Goal: Check status: Check status

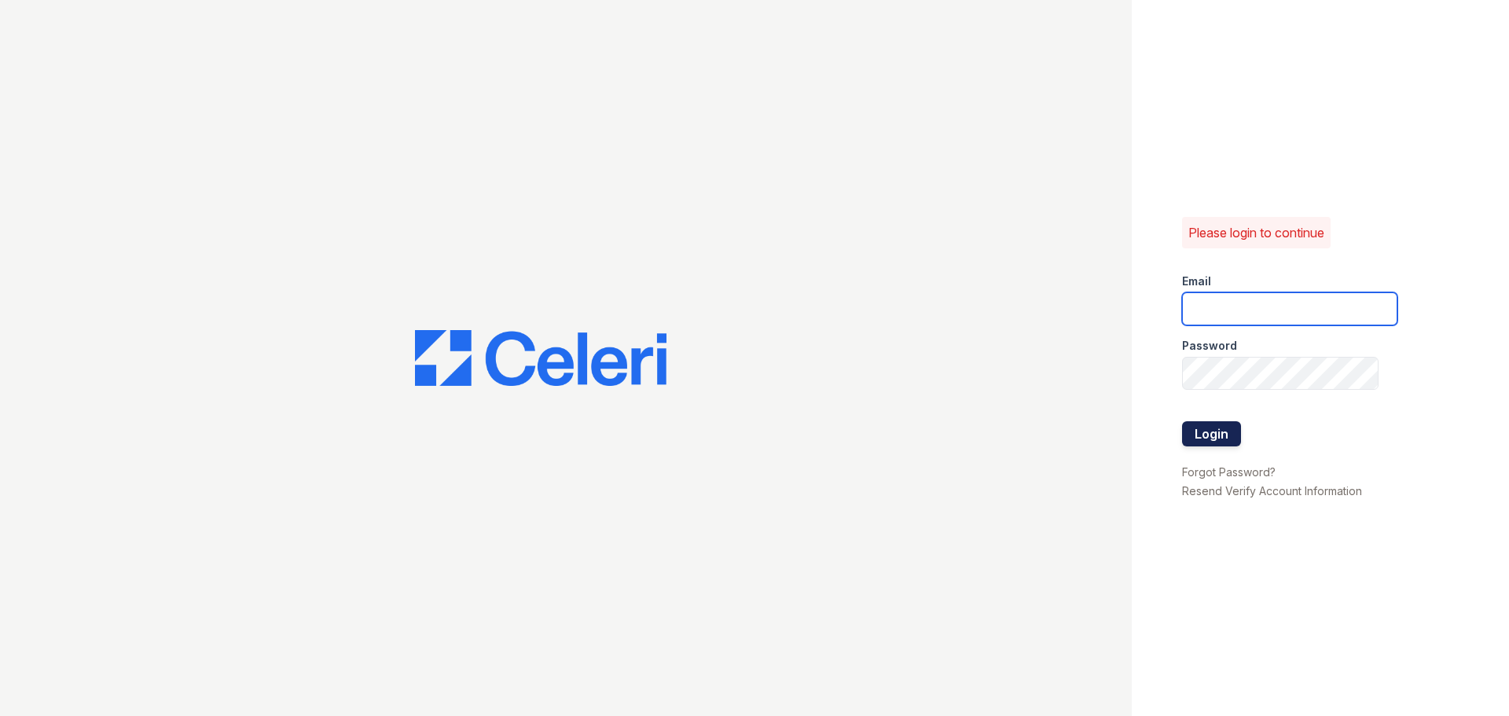
type input "arriveodentonsouth@trinity-pm.com"
click at [1226, 427] on button "Login" at bounding box center [1211, 433] width 59 height 25
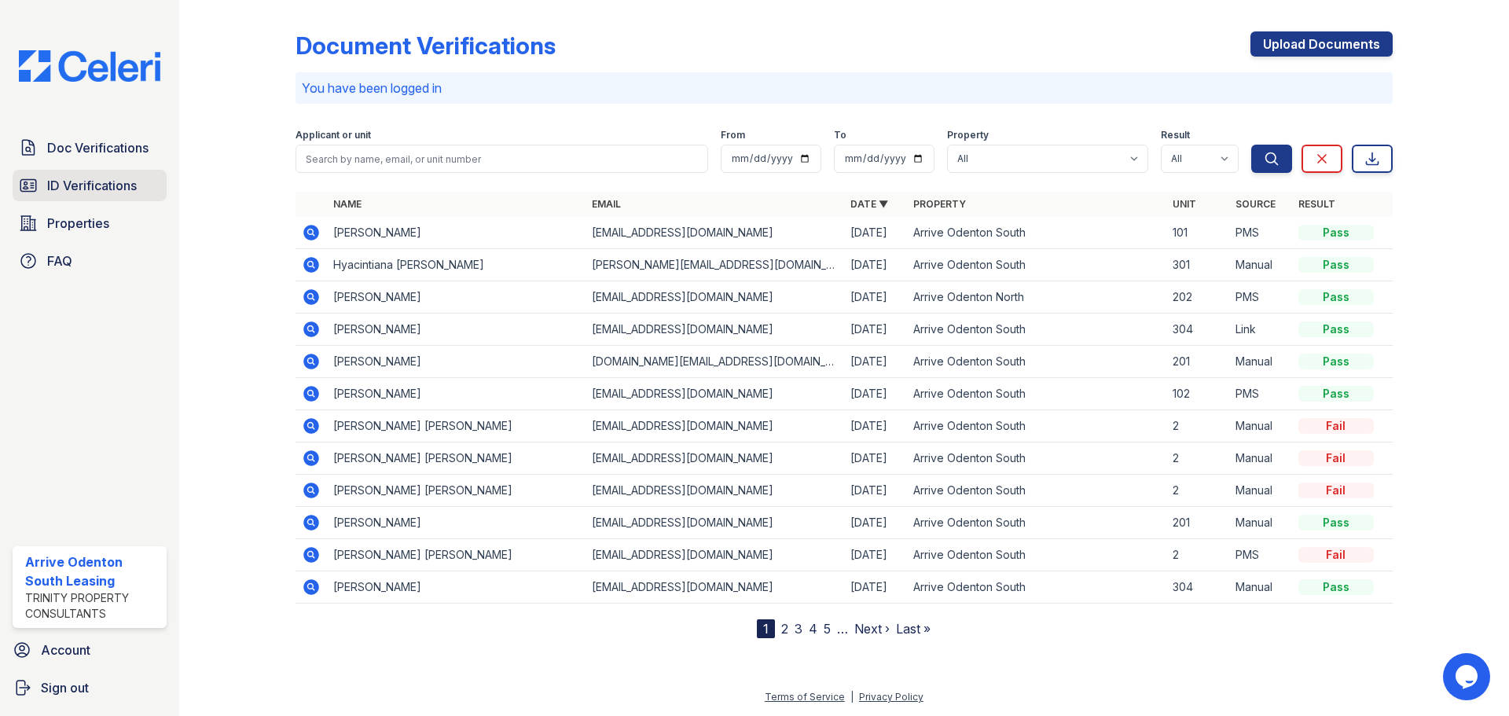
click at [67, 185] on span "ID Verifications" at bounding box center [92, 185] width 90 height 19
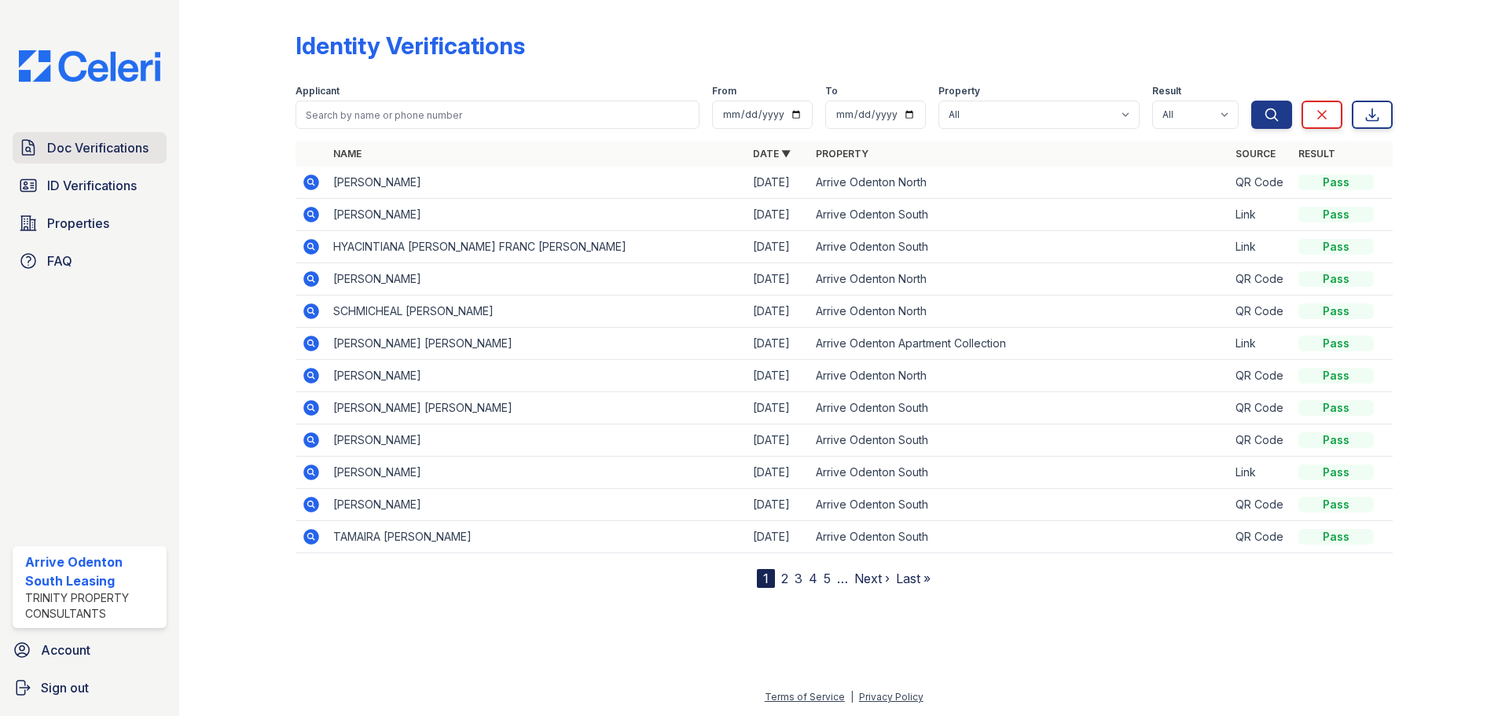
click at [81, 161] on link "Doc Verifications" at bounding box center [90, 147] width 154 height 31
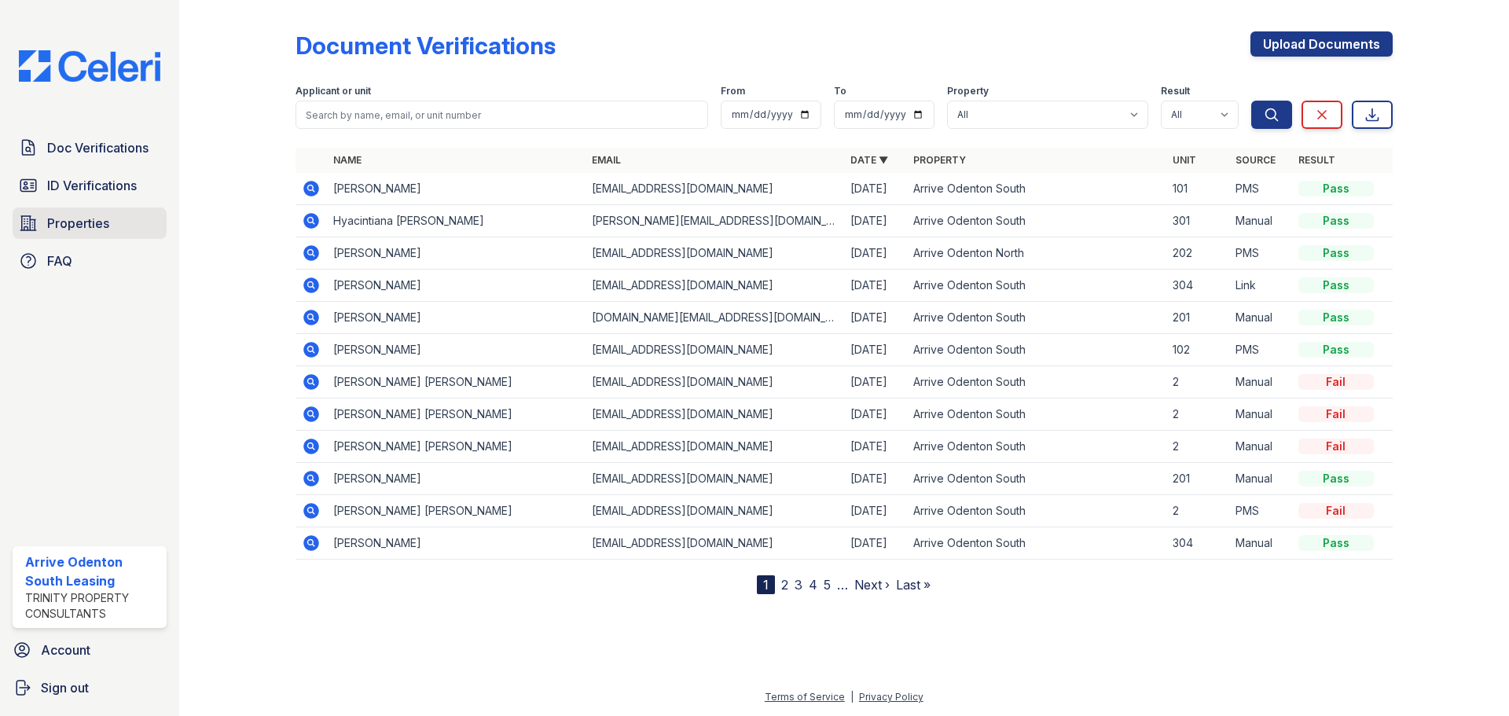
click at [79, 210] on link "Properties" at bounding box center [90, 223] width 154 height 31
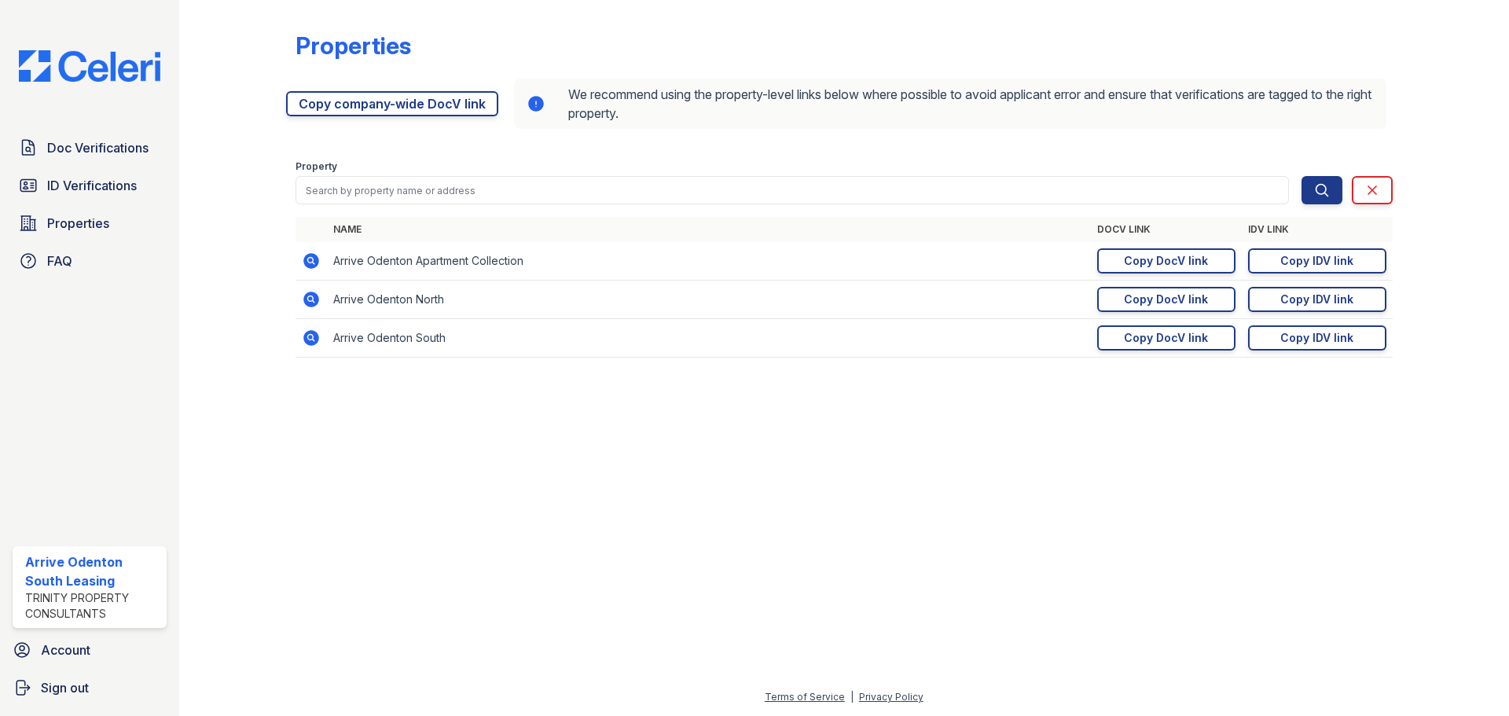
click at [80, 189] on span "ID Verifications" at bounding box center [92, 185] width 90 height 19
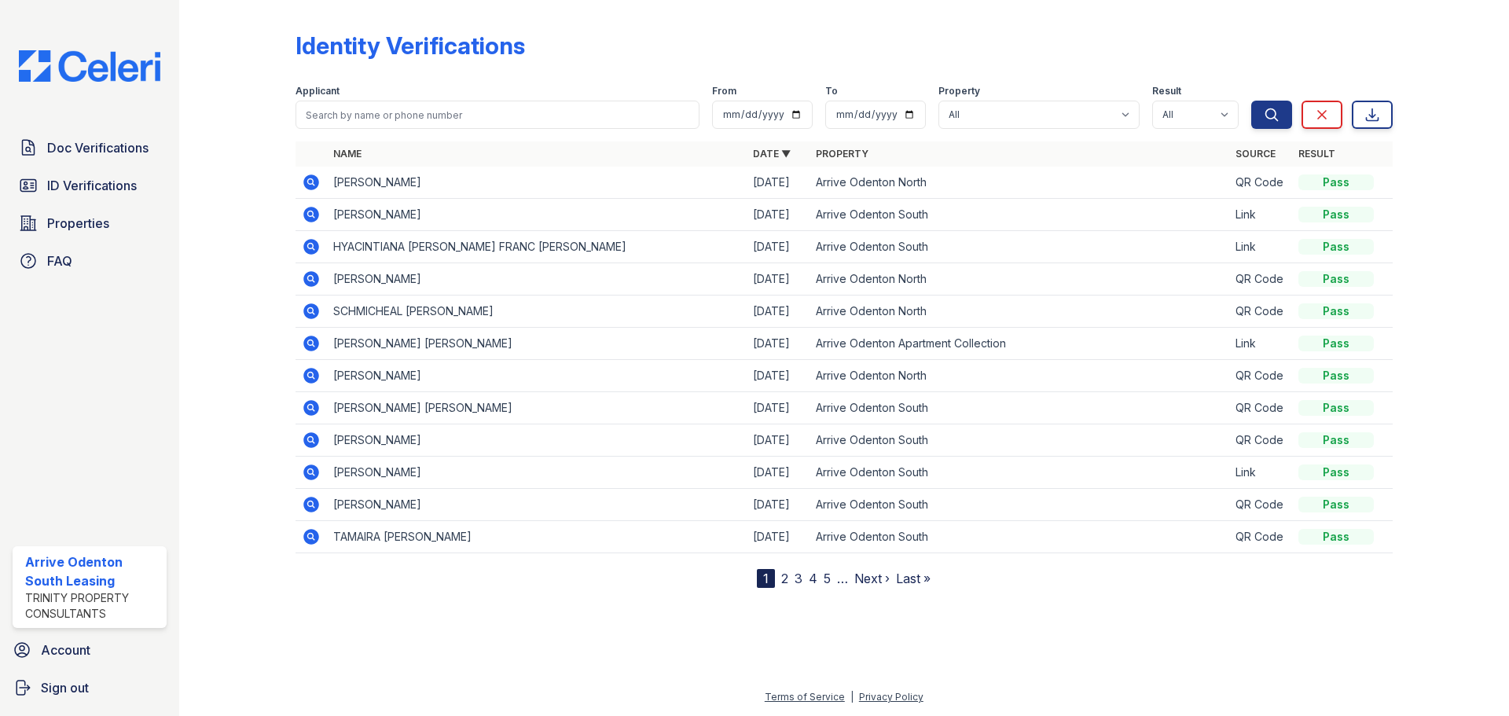
click at [785, 579] on link "2" at bounding box center [784, 579] width 7 height 16
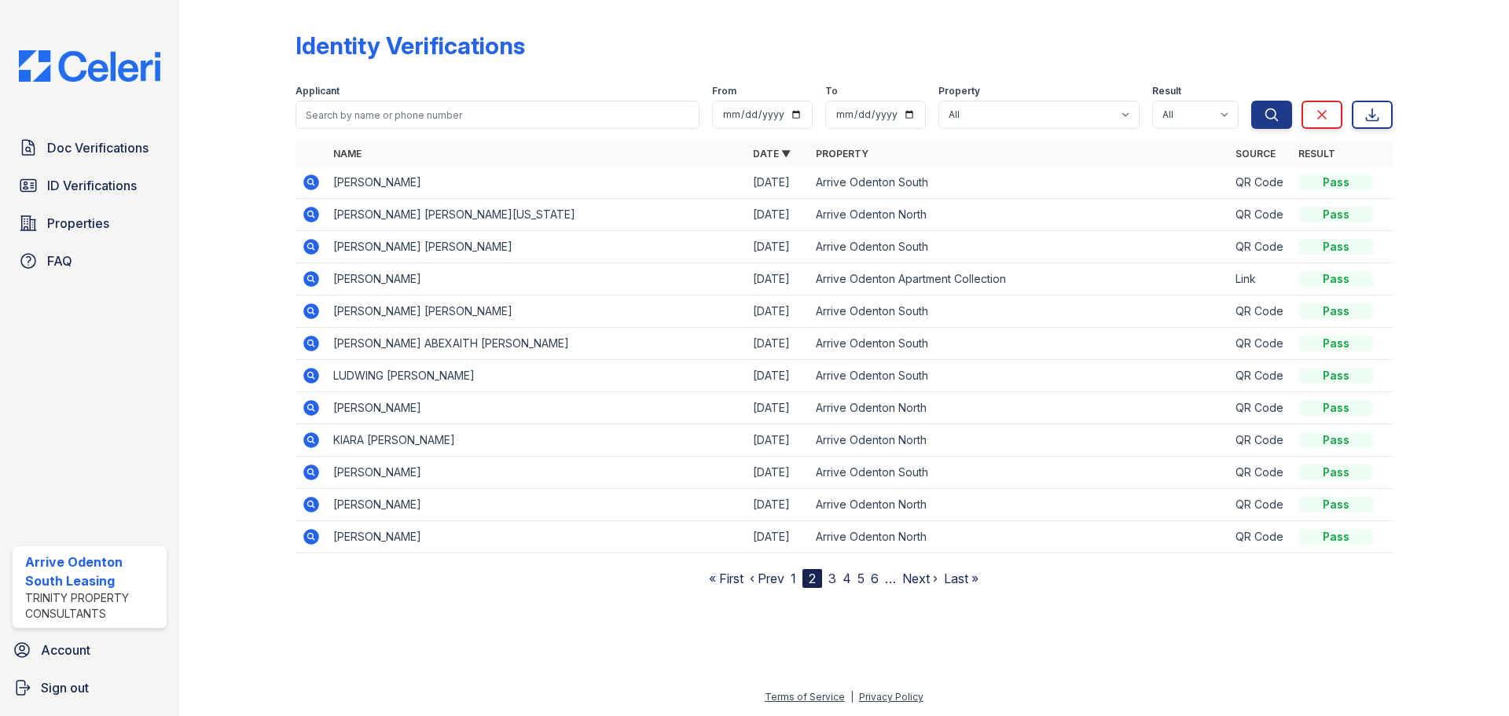
click at [313, 187] on icon at bounding box center [311, 183] width 16 height 16
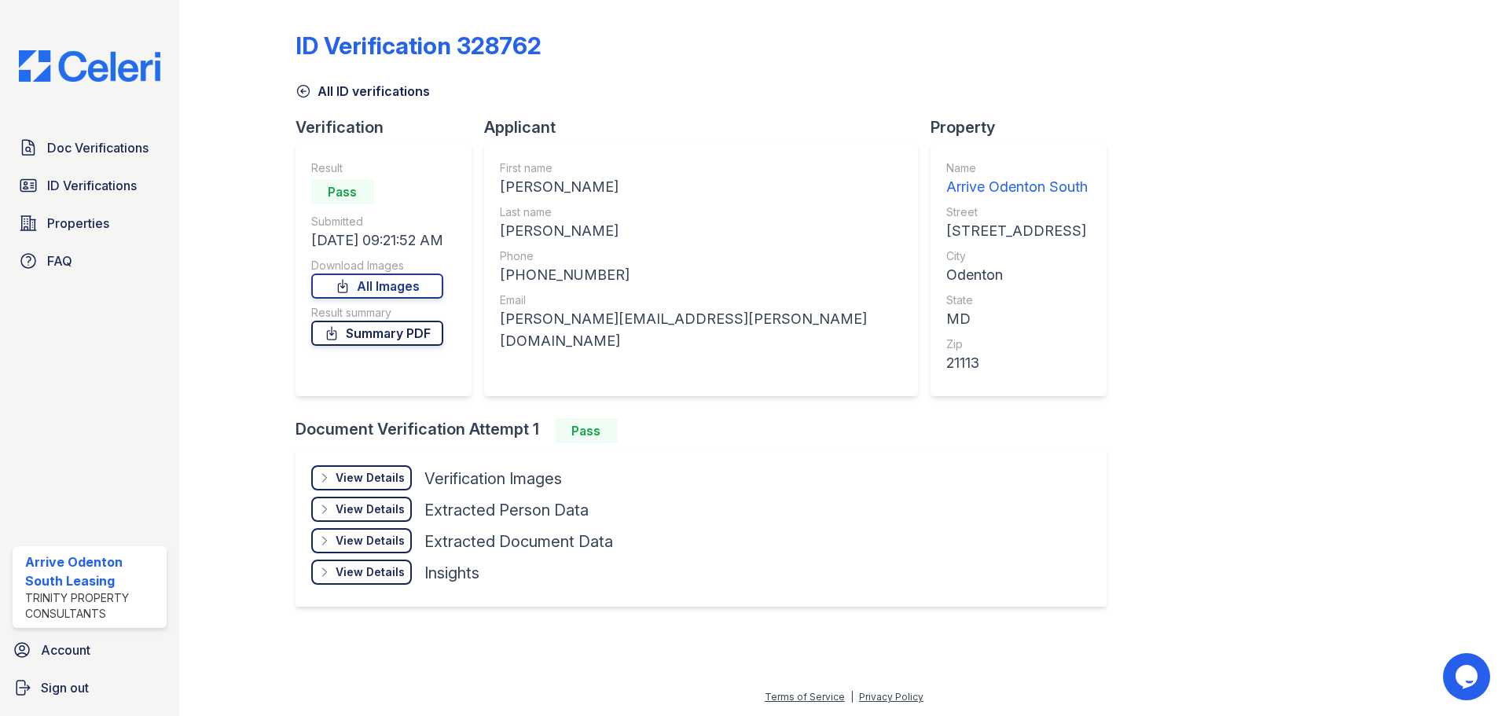
click at [387, 334] on link "Summary PDF" at bounding box center [377, 333] width 132 height 25
click at [97, 183] on span "ID Verifications" at bounding box center [92, 185] width 90 height 19
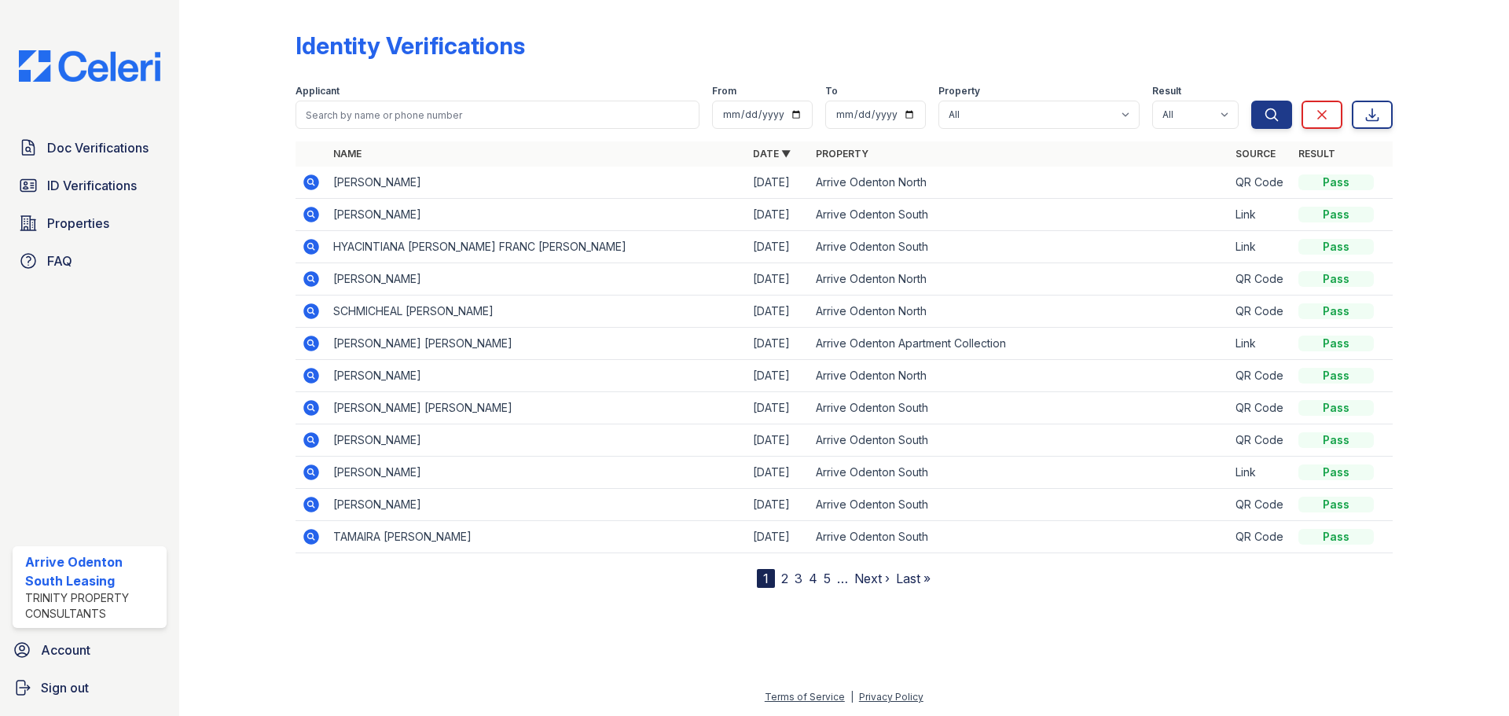
click at [303, 535] on icon at bounding box center [311, 536] width 19 height 19
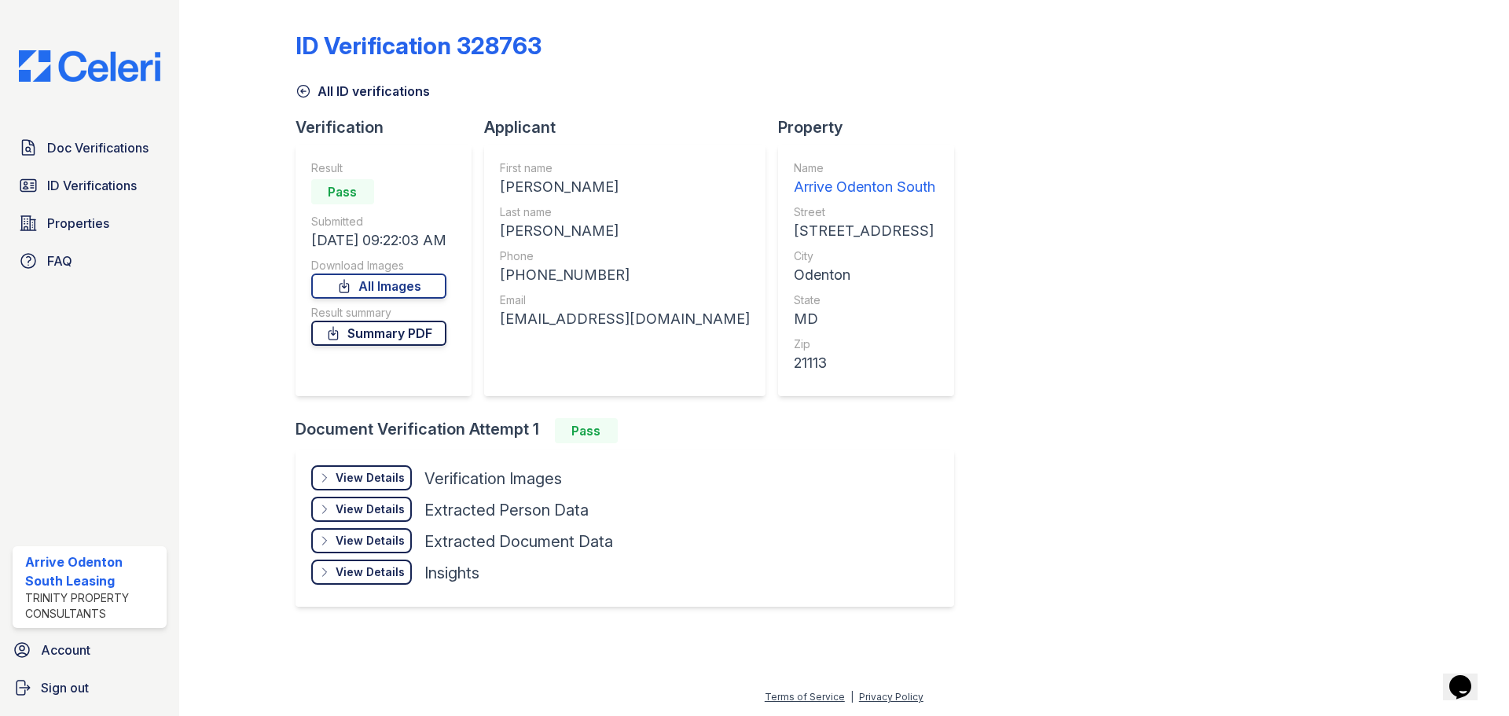
click at [384, 332] on link "Summary PDF" at bounding box center [378, 333] width 135 height 25
click at [64, 126] on div "Doc Verifications ID Verifications Properties FAQ Arrive Odenton South Leasing …" at bounding box center [89, 358] width 179 height 716
click at [68, 149] on span "Doc Verifications" at bounding box center [97, 147] width 101 height 19
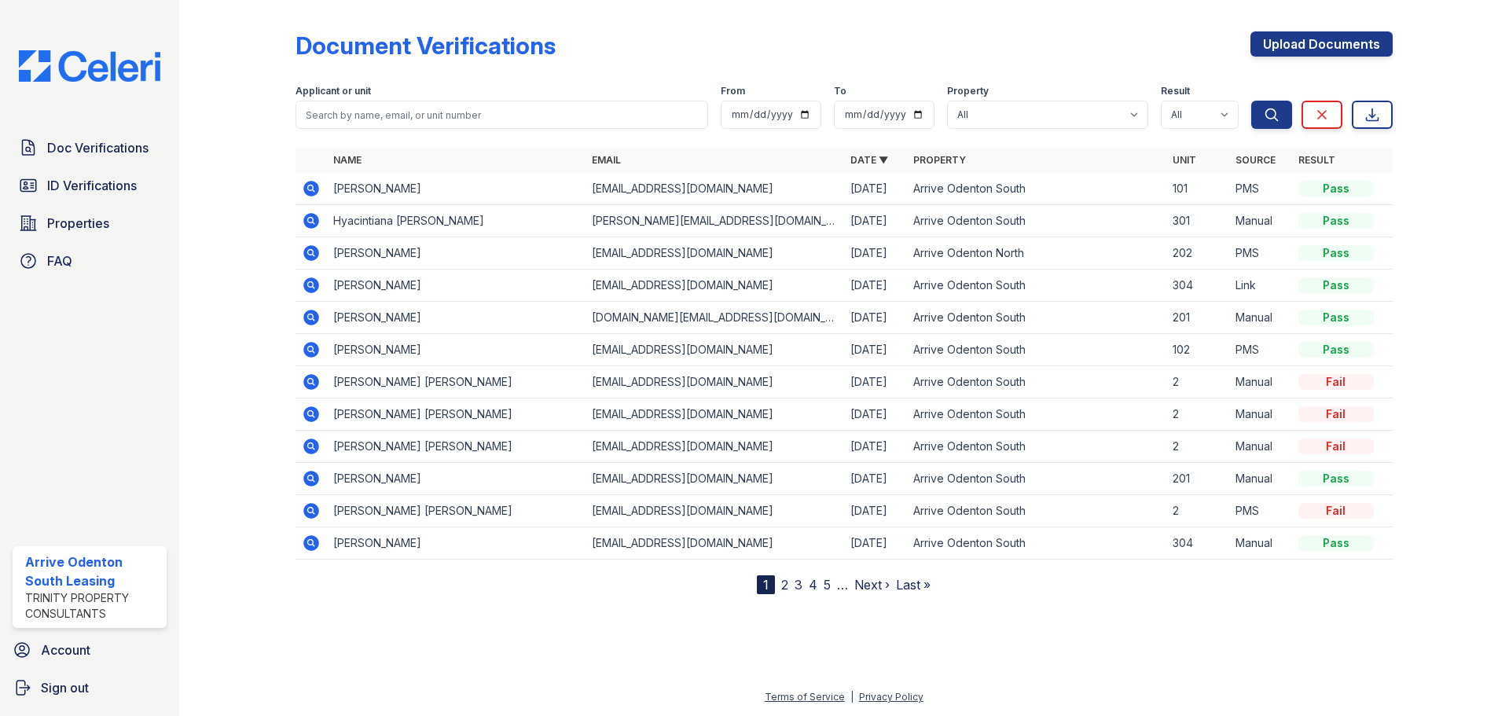
click at [313, 249] on icon at bounding box center [311, 253] width 16 height 16
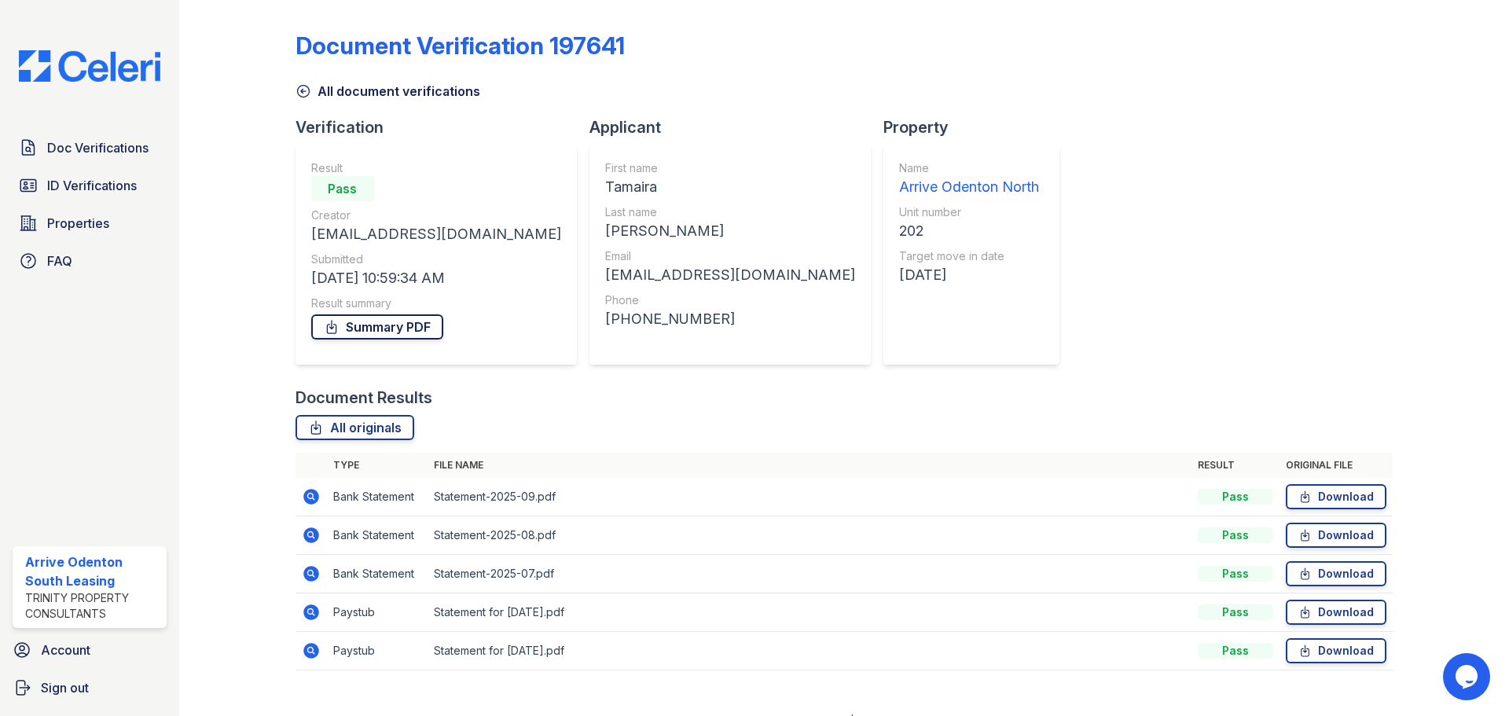
click at [368, 317] on link "Summary PDF" at bounding box center [377, 326] width 132 height 25
click at [307, 87] on icon at bounding box center [303, 92] width 12 height 12
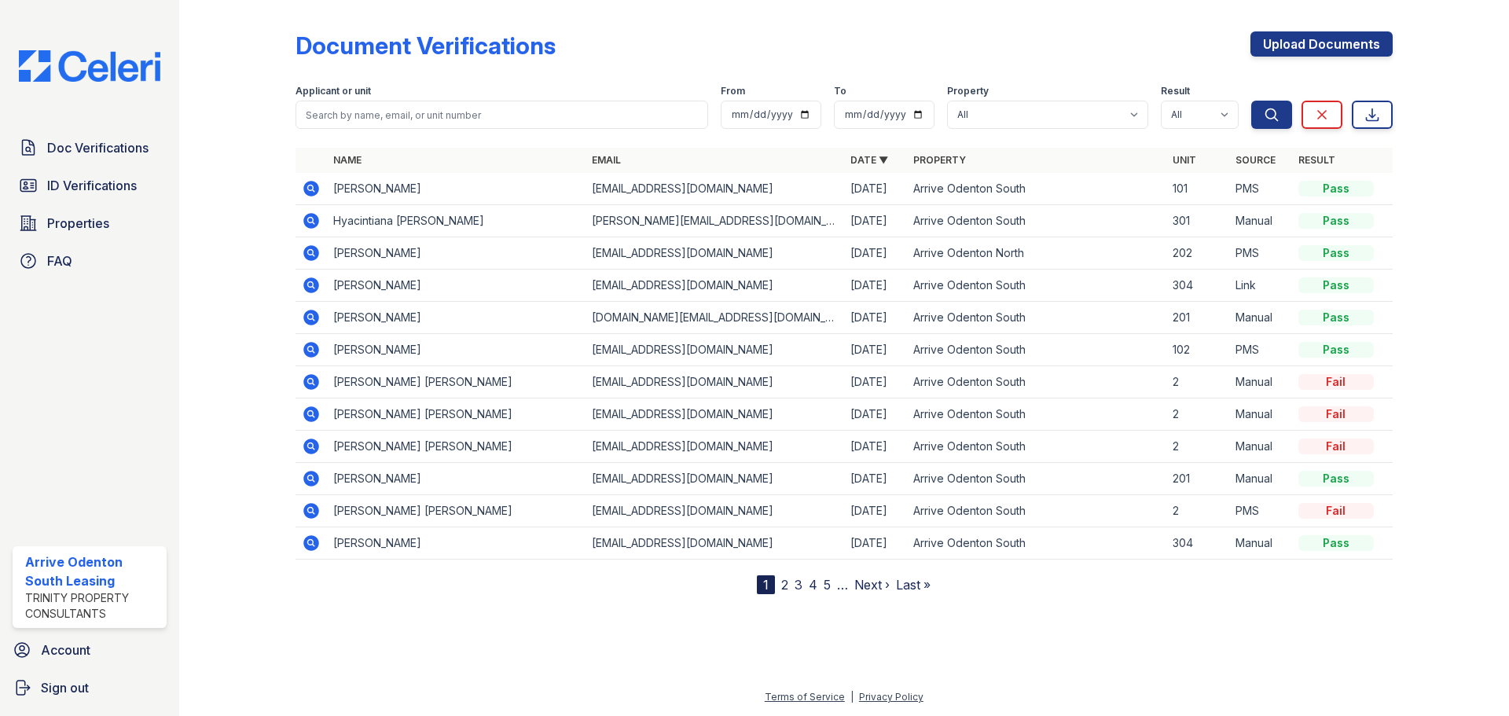
click at [312, 191] on icon at bounding box center [311, 189] width 16 height 16
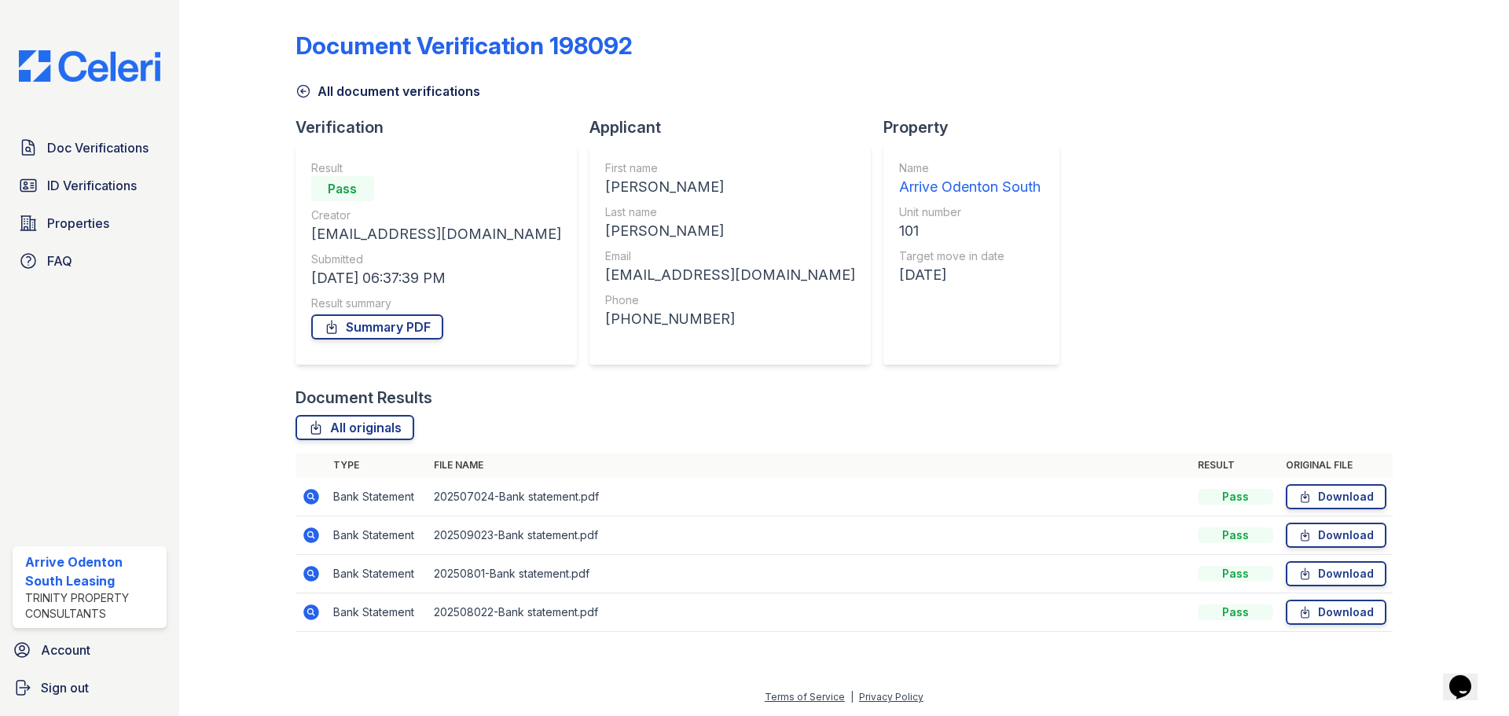
click at [308, 576] on icon at bounding box center [311, 574] width 16 height 16
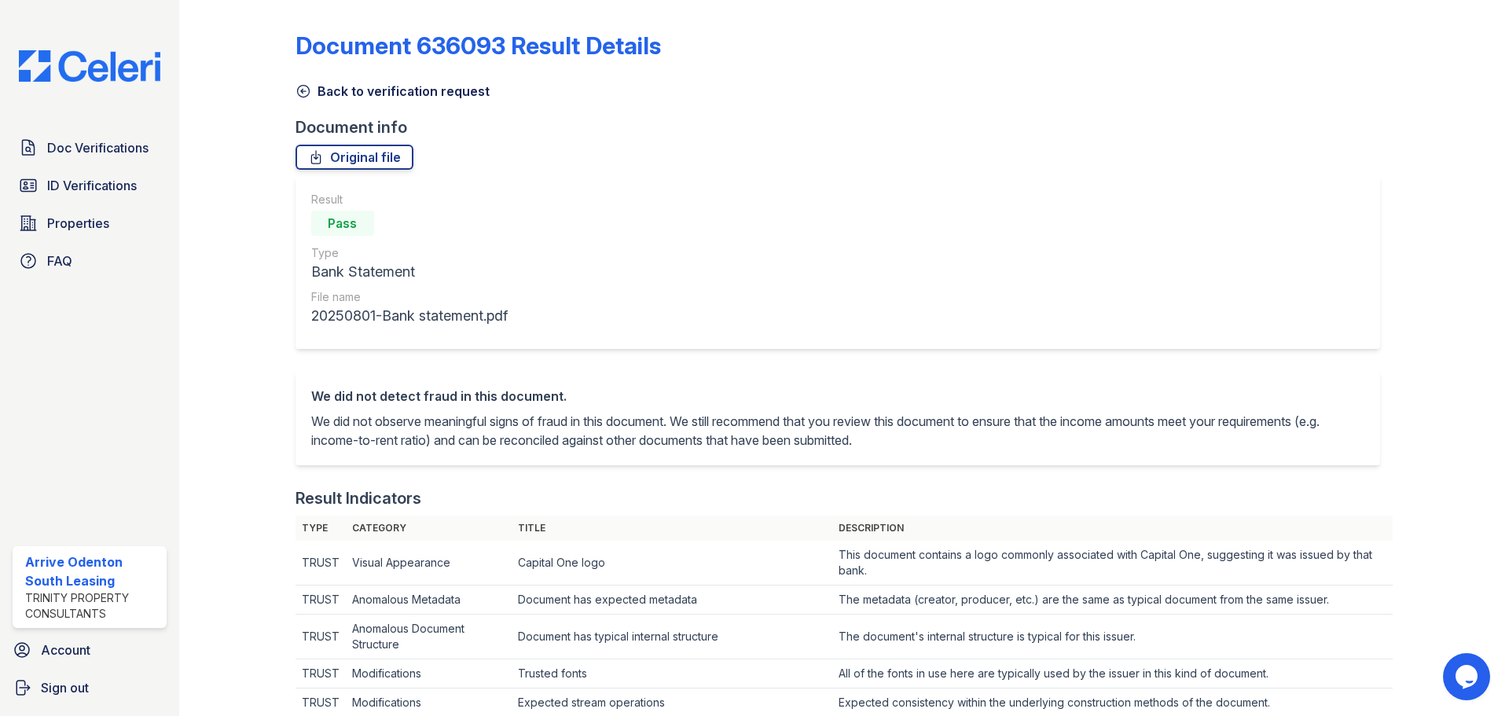
click at [308, 90] on icon at bounding box center [303, 92] width 12 height 12
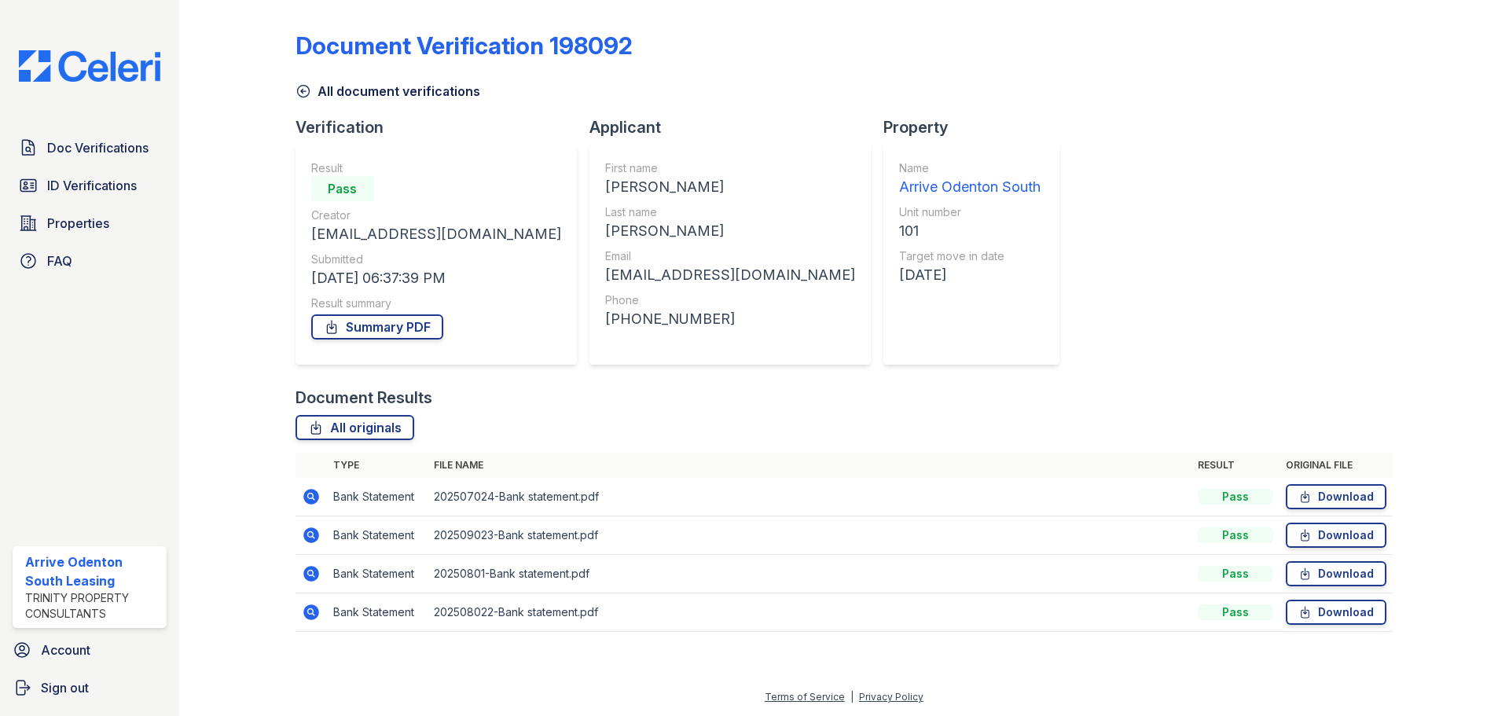
click at [310, 530] on icon at bounding box center [311, 535] width 16 height 16
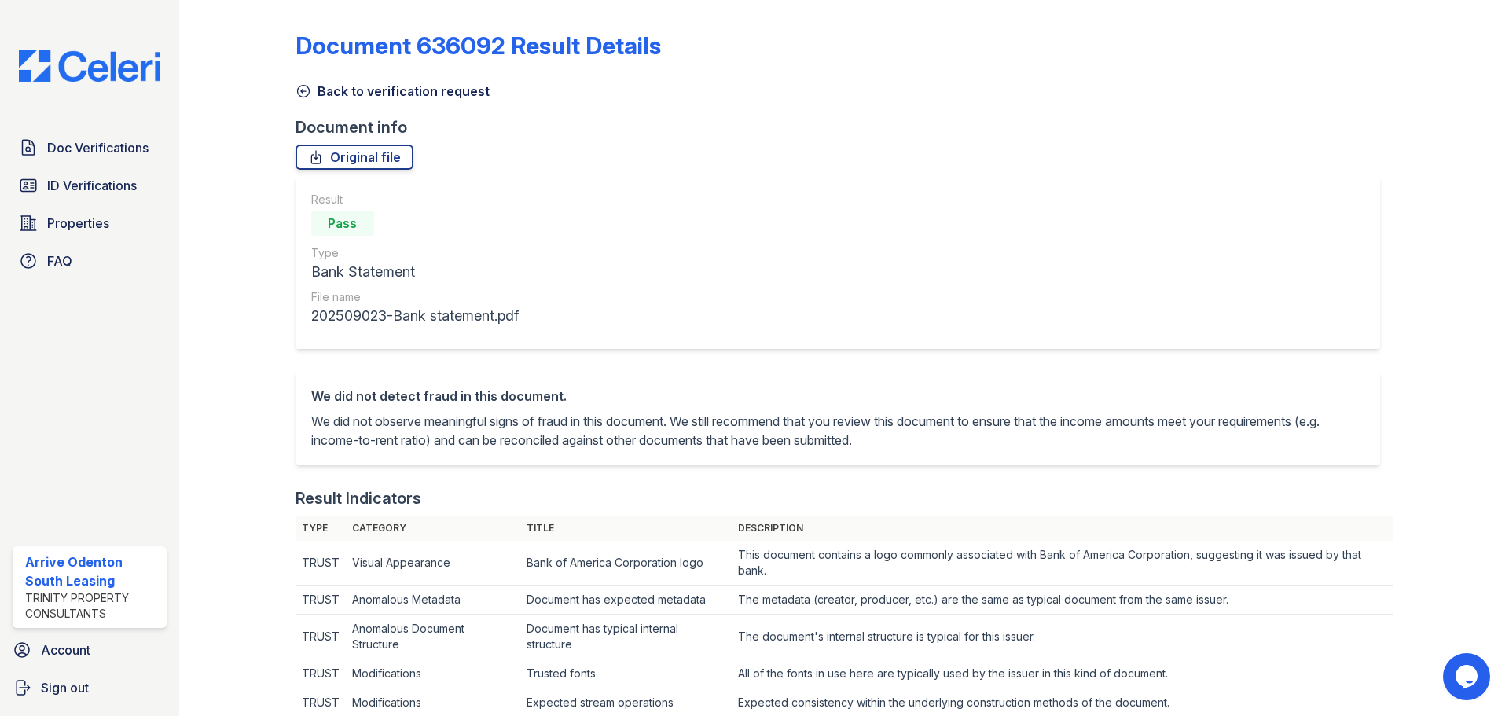
click at [311, 89] on link "Back to verification request" at bounding box center [393, 91] width 194 height 19
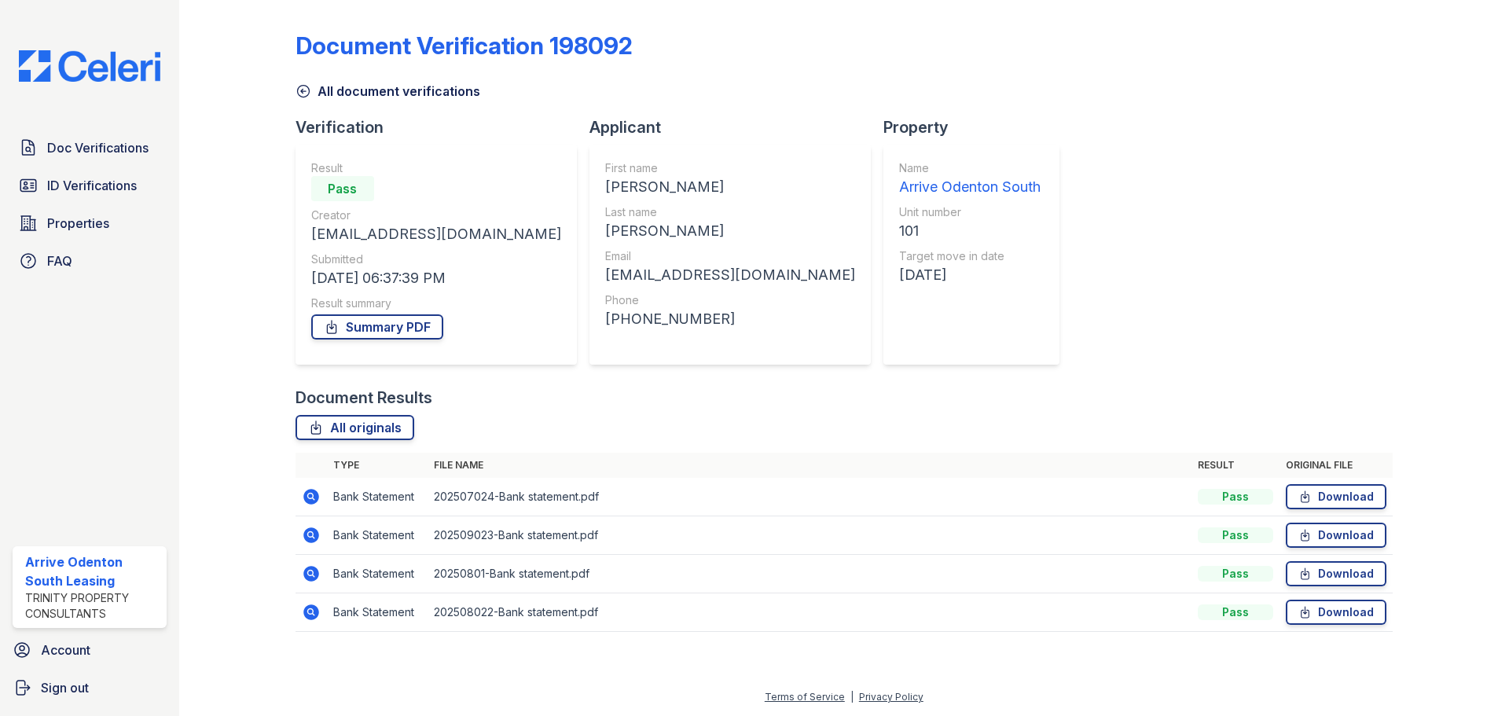
click at [312, 615] on icon at bounding box center [311, 612] width 16 height 16
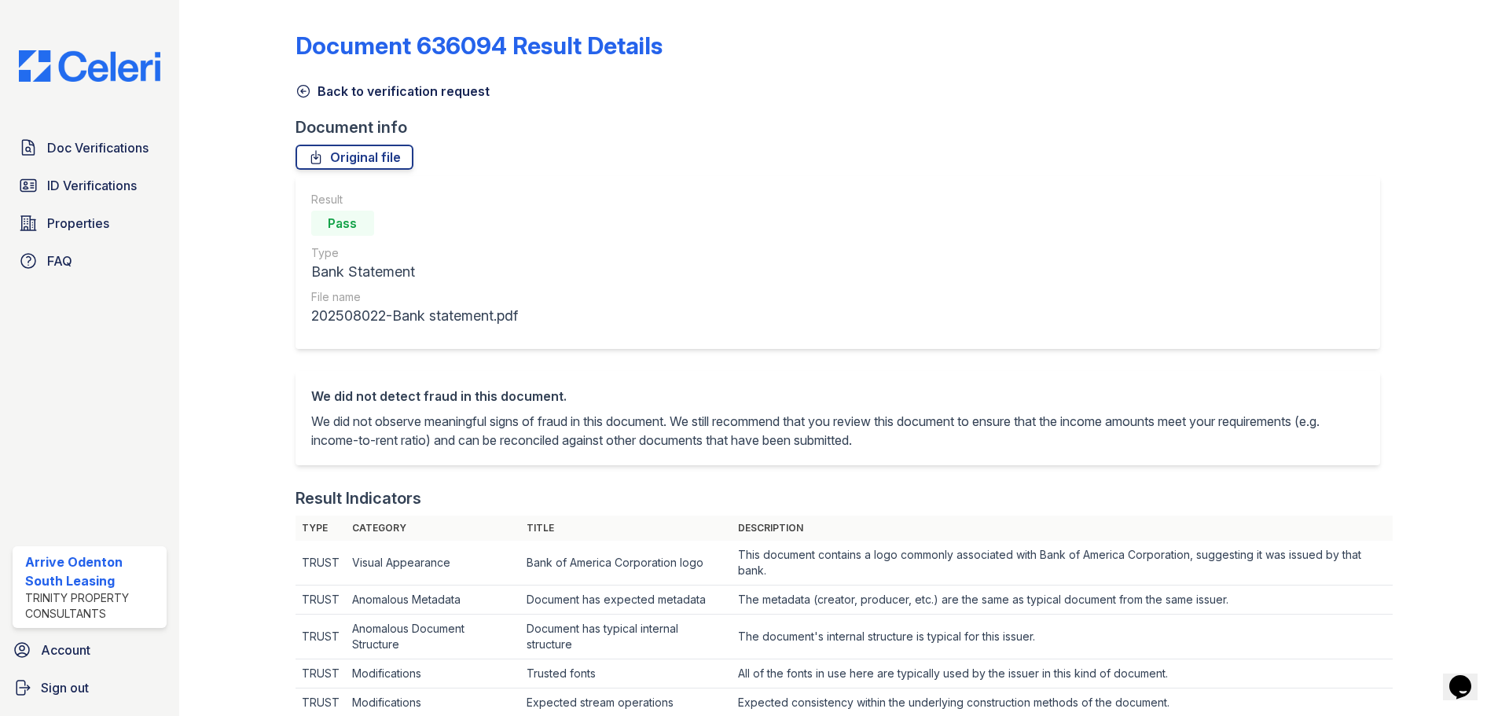
click at [306, 90] on icon at bounding box center [304, 91] width 16 height 16
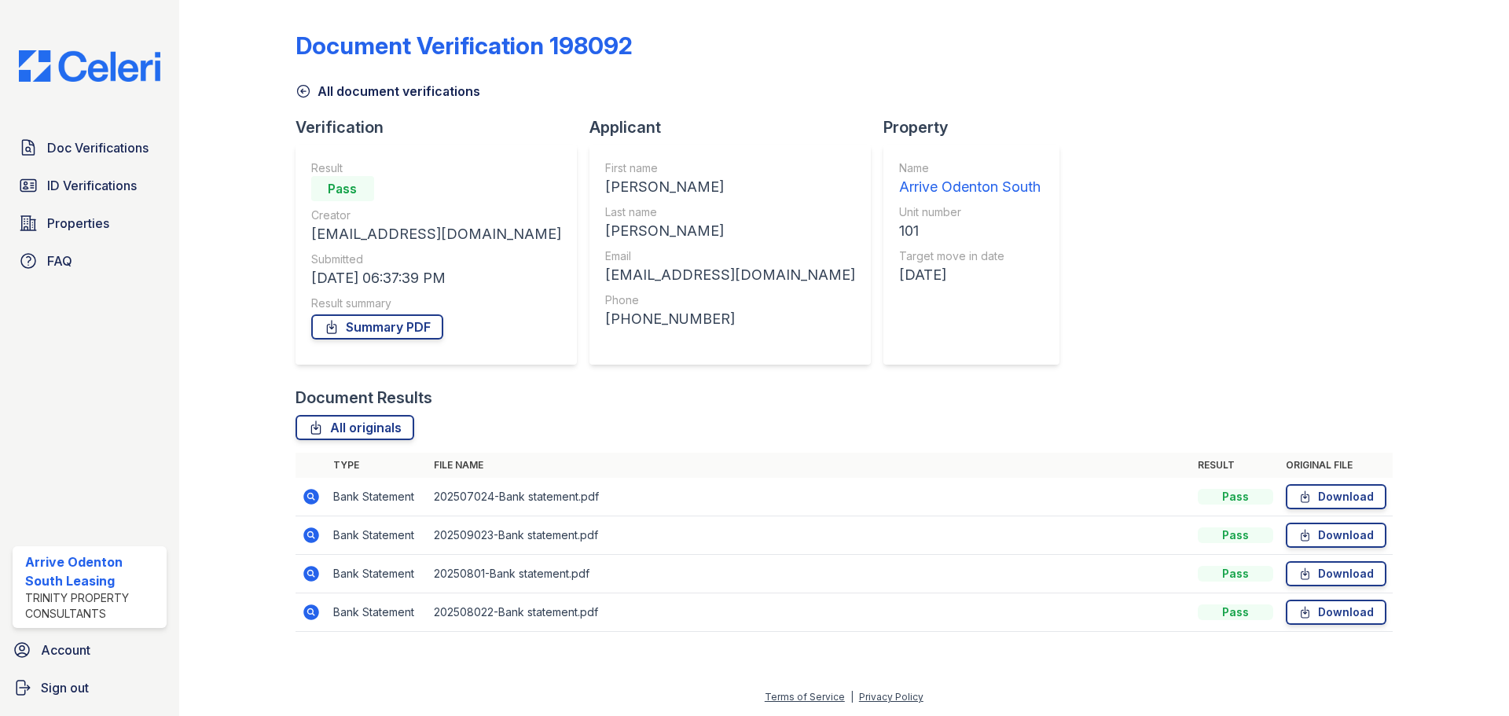
click at [311, 564] on td at bounding box center [311, 574] width 31 height 39
click at [311, 575] on icon at bounding box center [310, 573] width 4 height 4
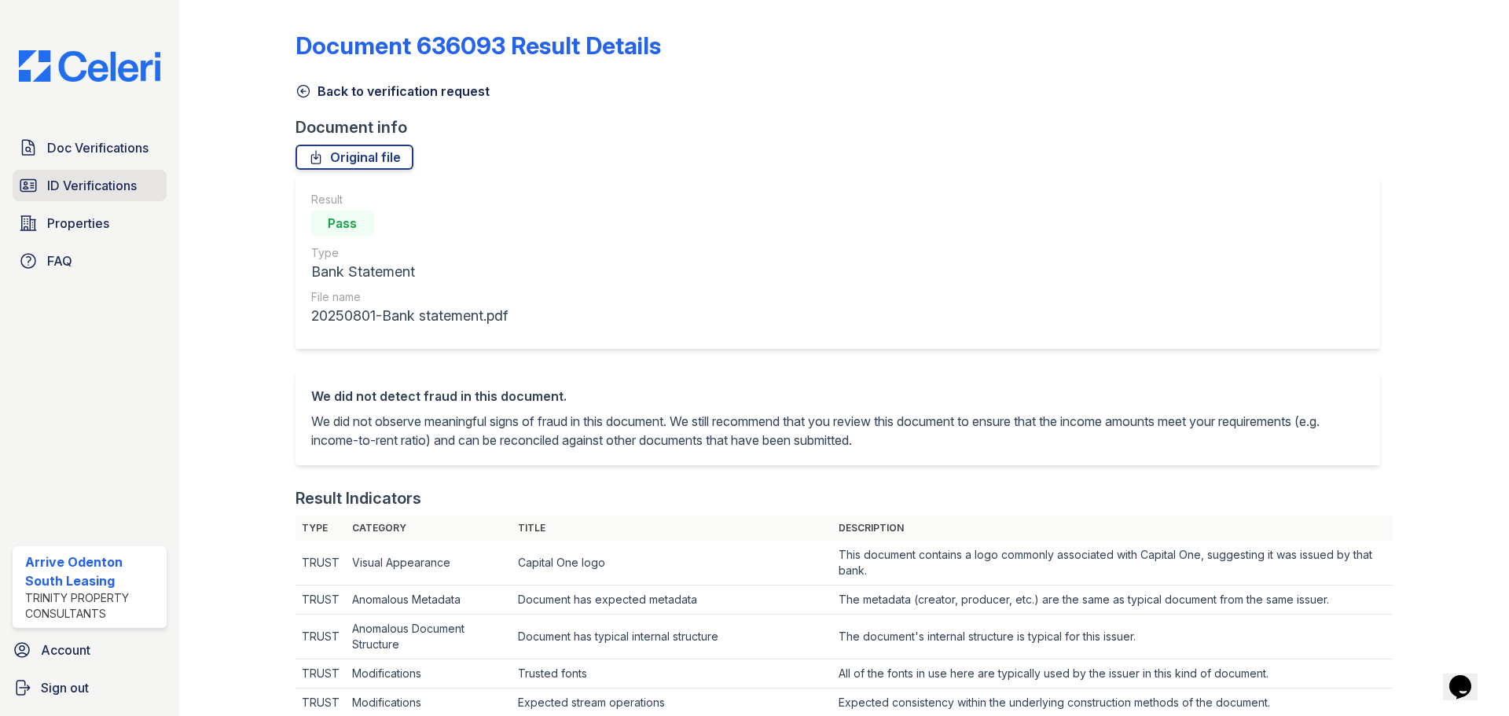
click at [90, 182] on span "ID Verifications" at bounding box center [92, 185] width 90 height 19
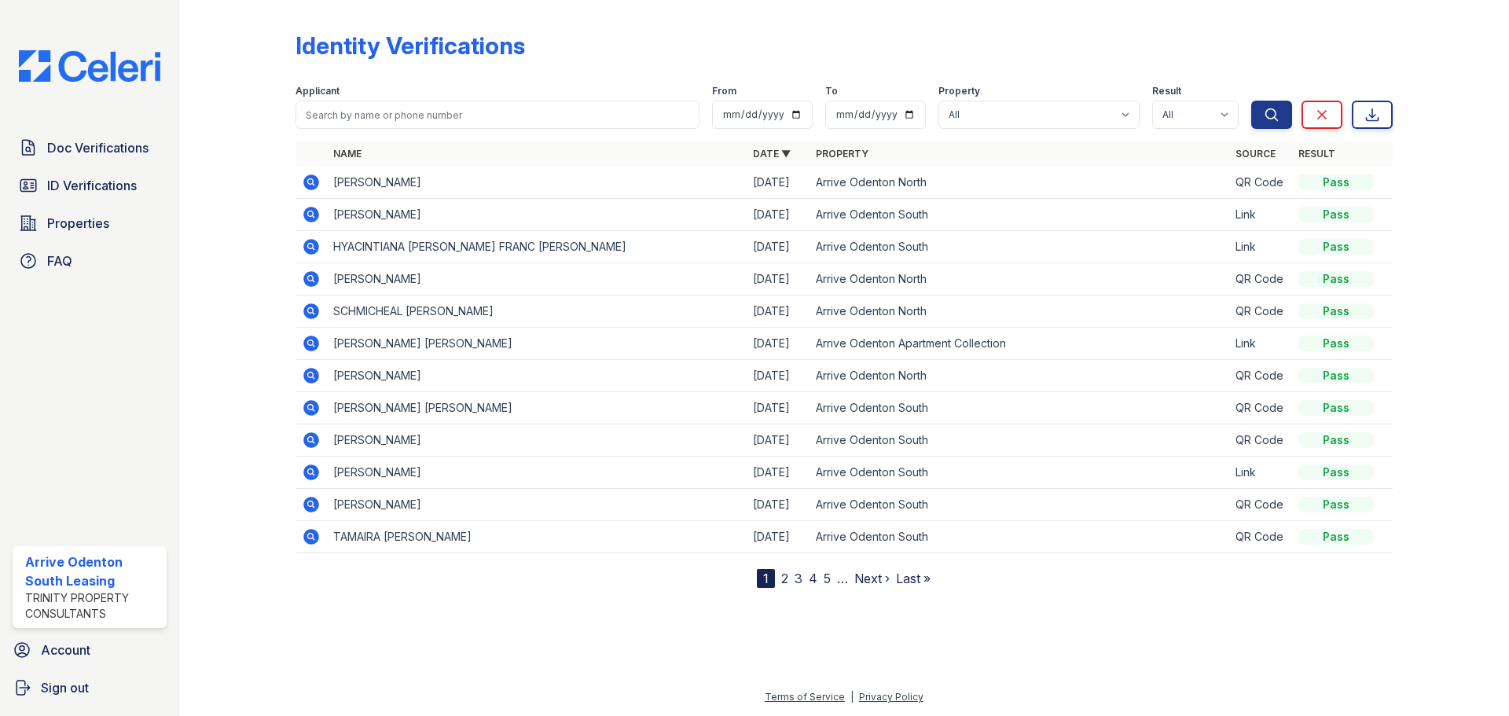
click at [801, 581] on link "3" at bounding box center [799, 579] width 8 height 16
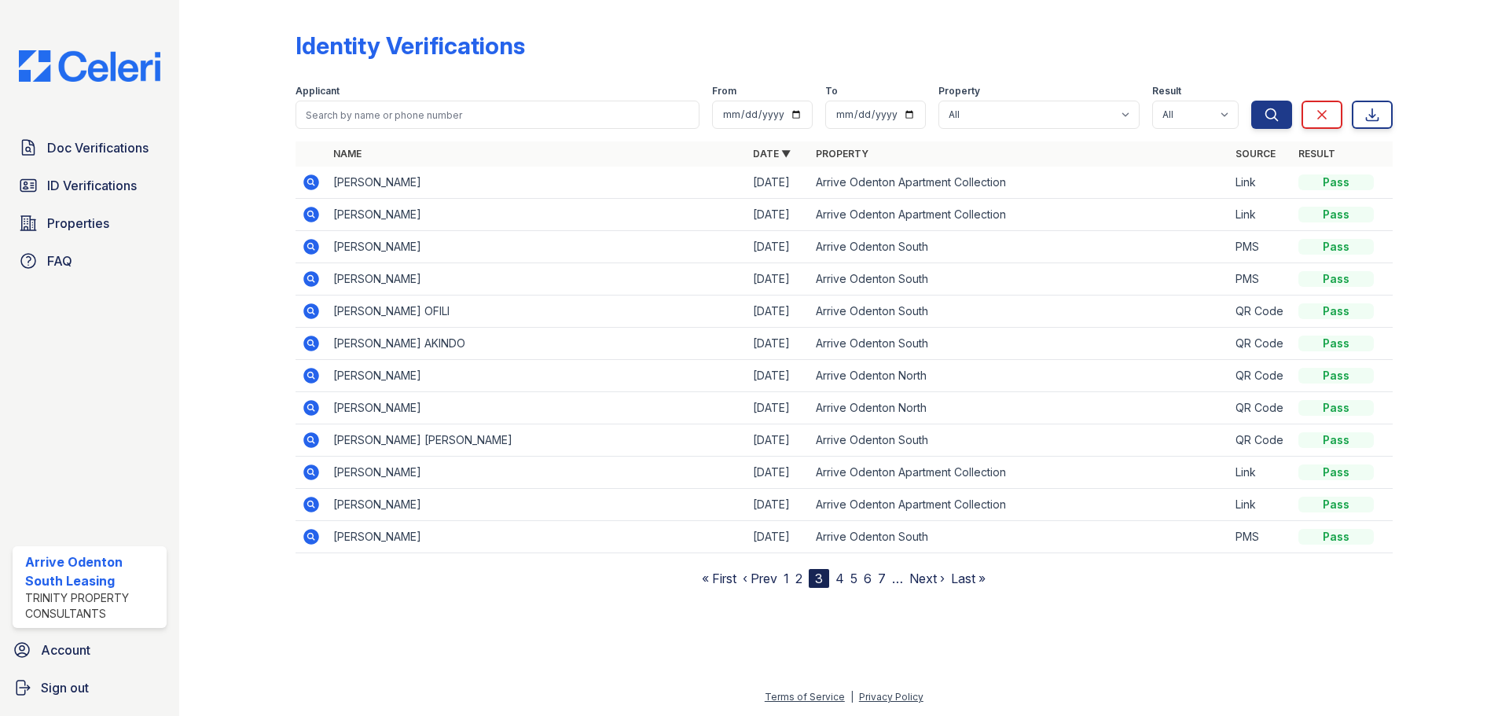
click at [841, 575] on link "4" at bounding box center [840, 579] width 9 height 16
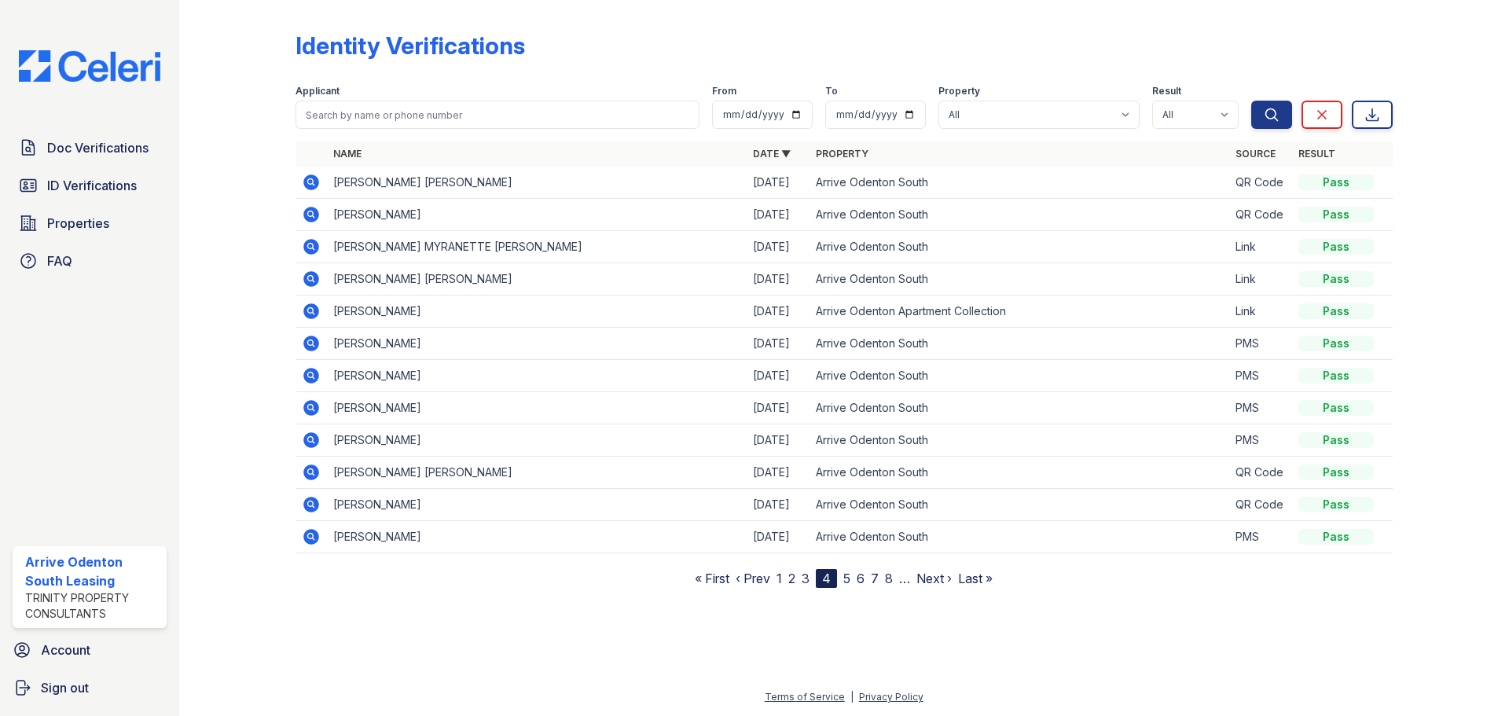
click at [851, 577] on link "5" at bounding box center [846, 579] width 7 height 16
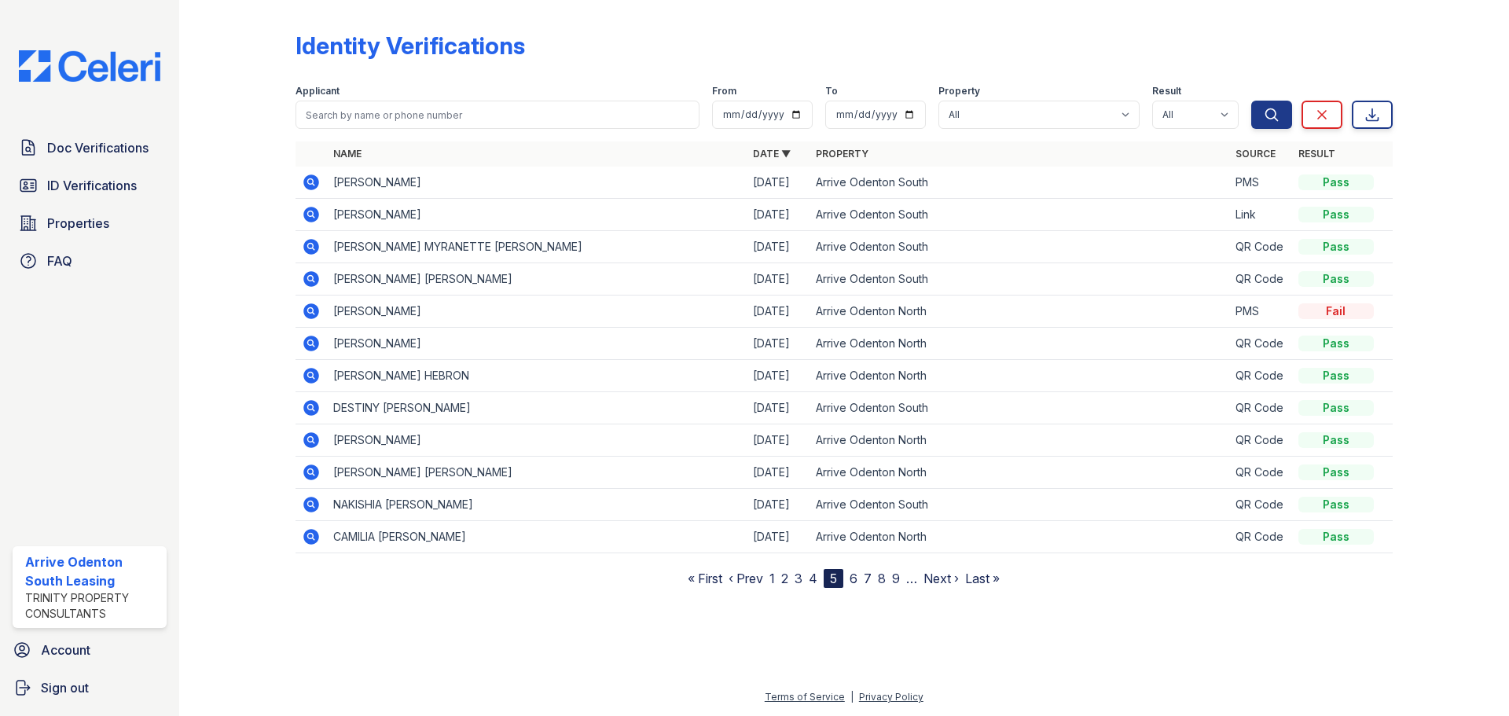
click at [854, 577] on link "6" at bounding box center [854, 579] width 8 height 16
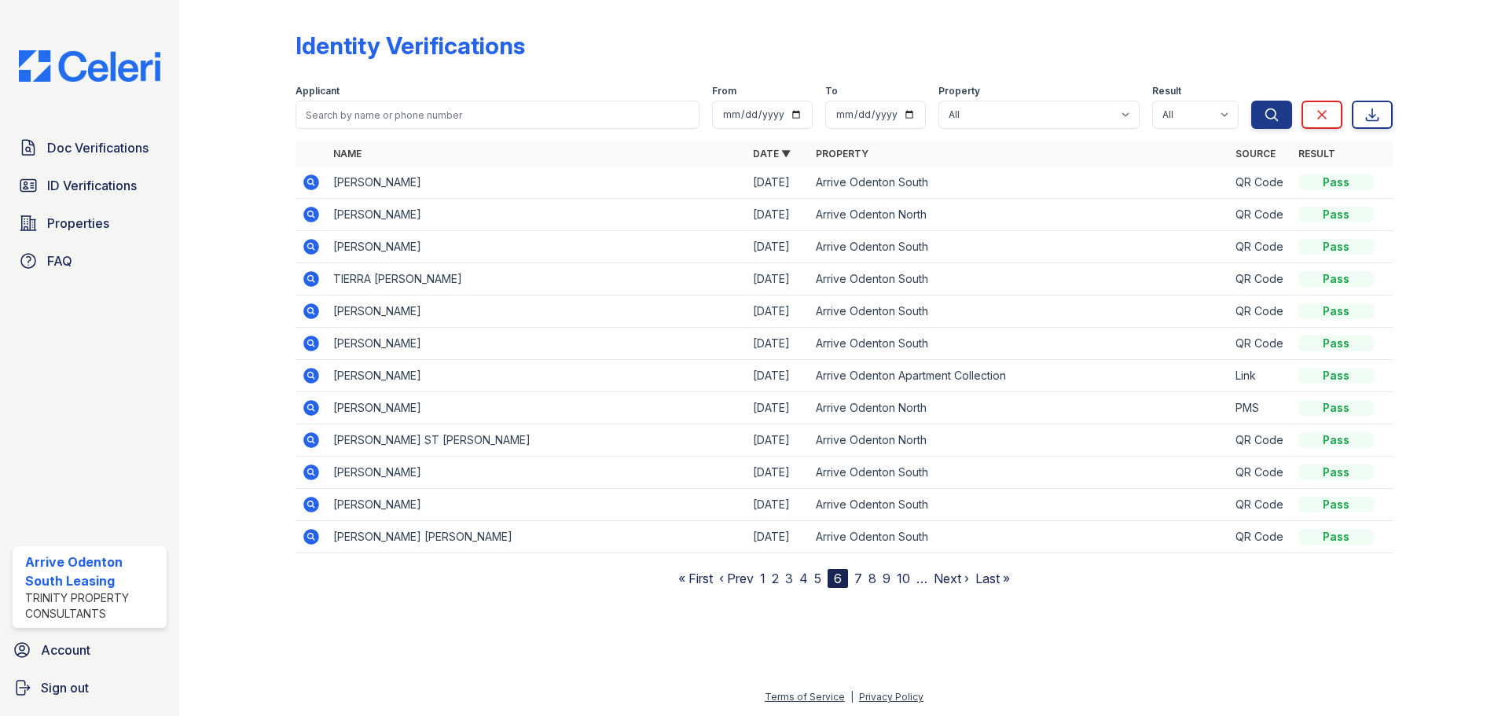
click at [863, 577] on nav "« First ‹ Prev 1 2 3 4 5 6 7 8 9 10 … Next › Last »" at bounding box center [844, 578] width 332 height 19
click at [858, 578] on link "7" at bounding box center [858, 579] width 8 height 16
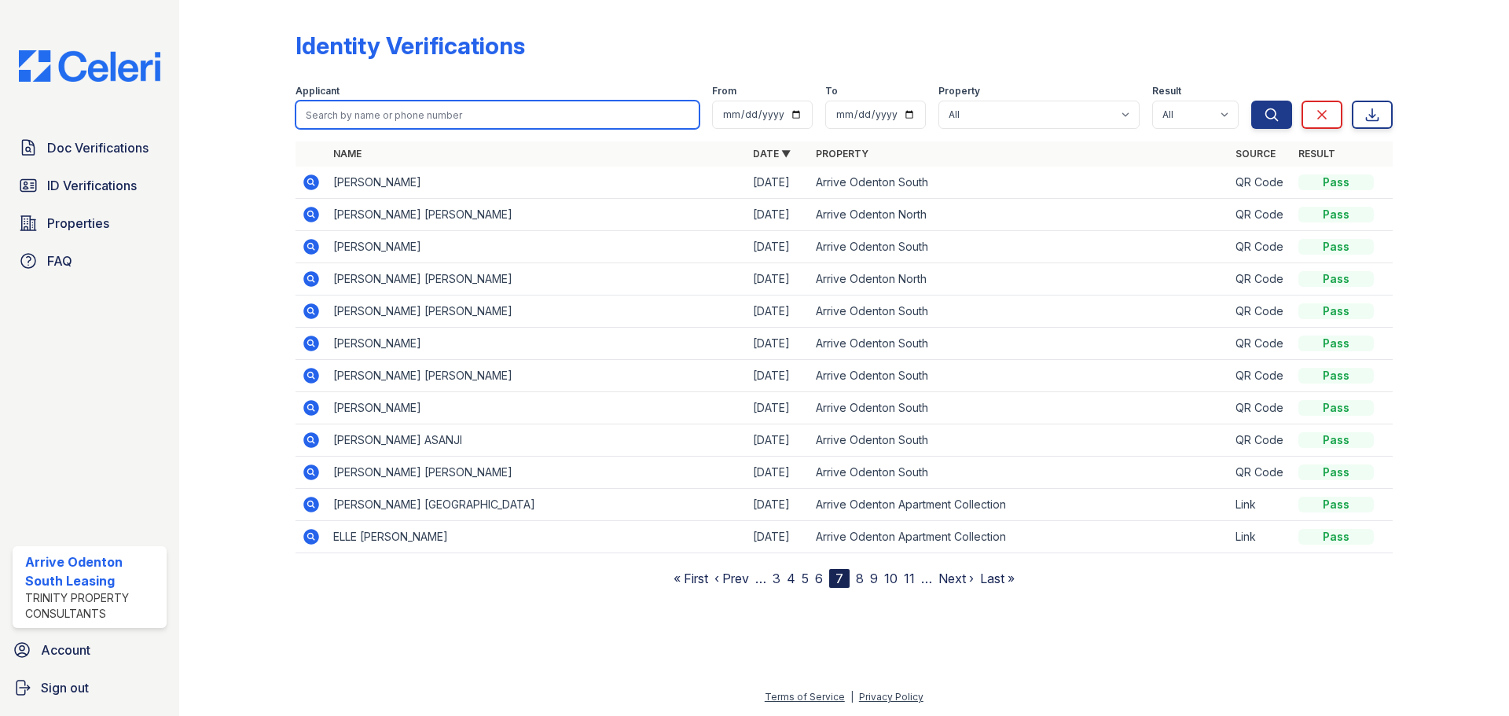
click at [398, 128] on input "search" at bounding box center [498, 115] width 404 height 28
type input "Katrina"
click at [1251, 101] on button "Search" at bounding box center [1271, 115] width 41 height 28
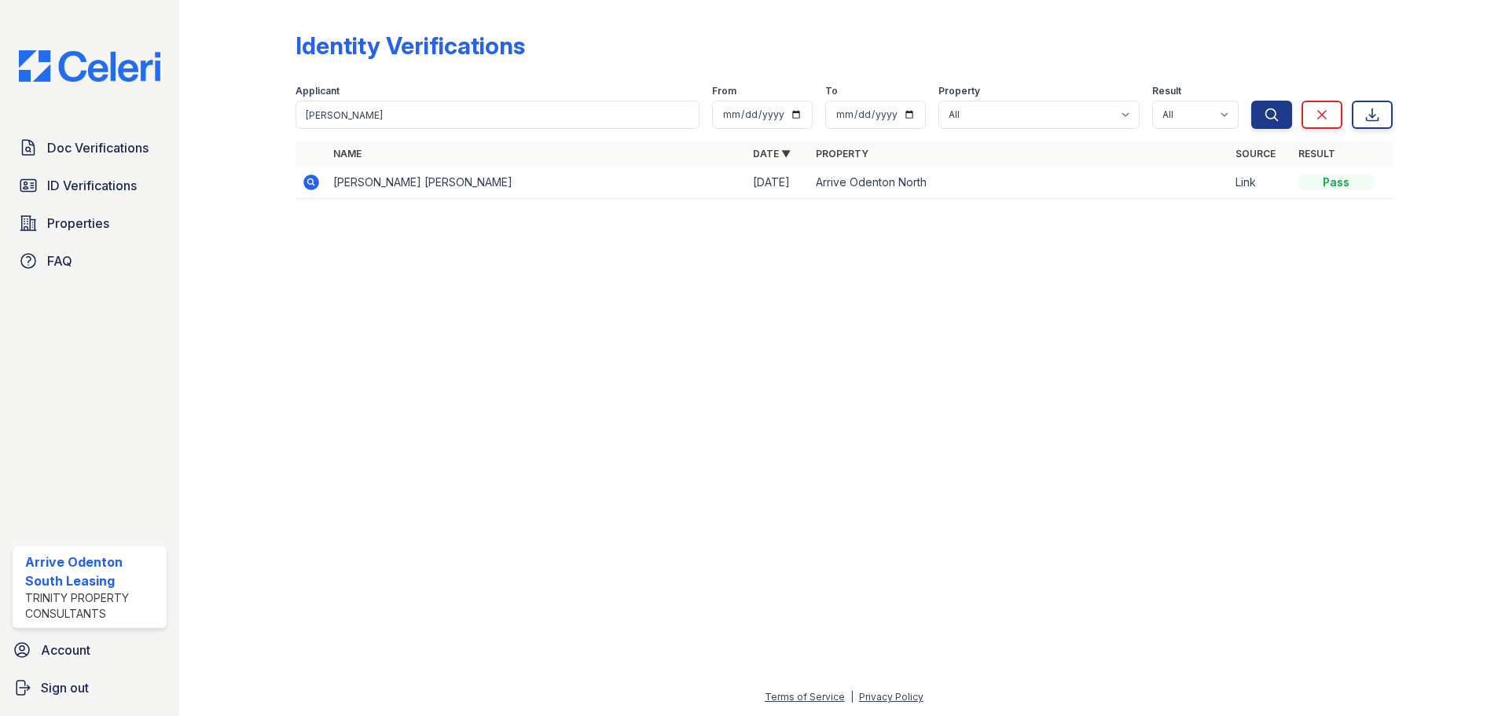
click at [284, 182] on div at bounding box center [249, 110] width 91 height 208
click at [315, 177] on icon at bounding box center [311, 183] width 16 height 16
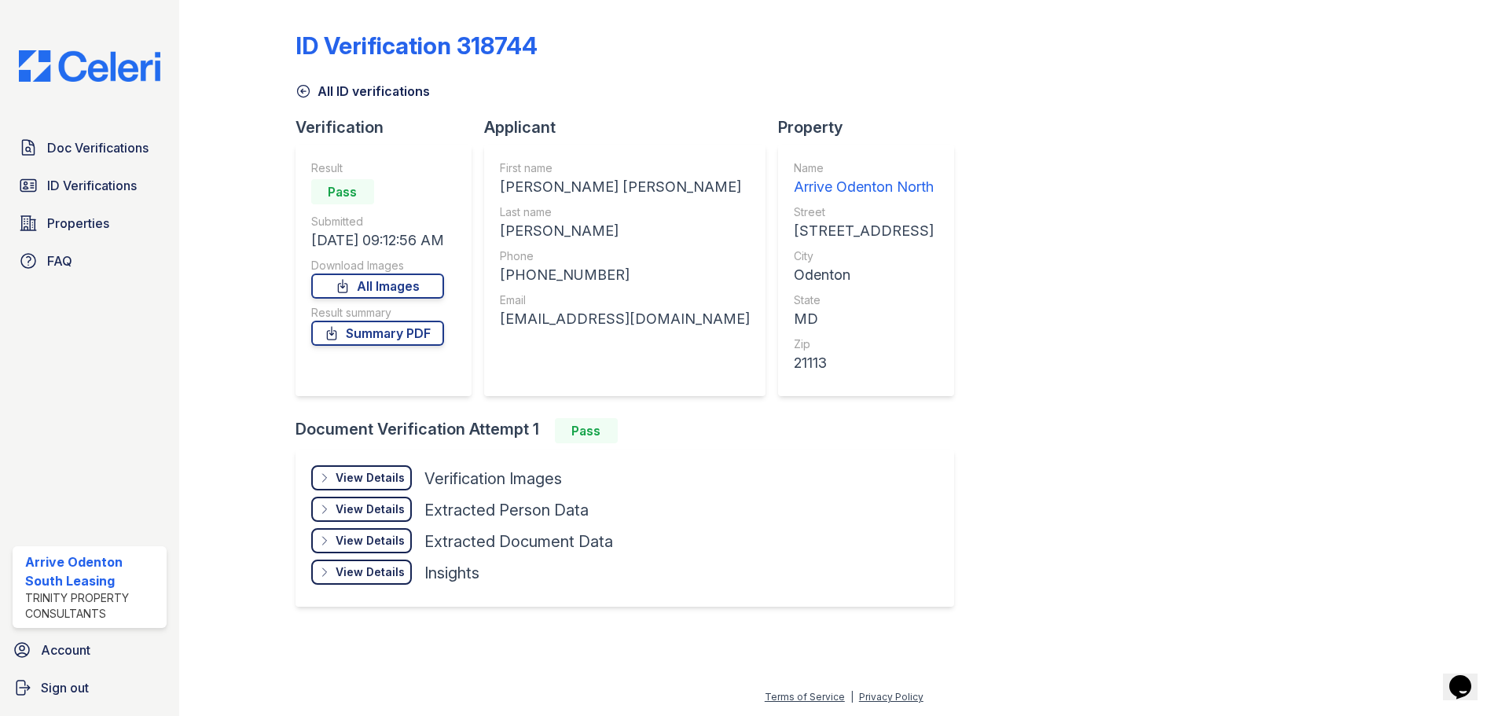
click at [376, 471] on div "View Details" at bounding box center [370, 478] width 69 height 16
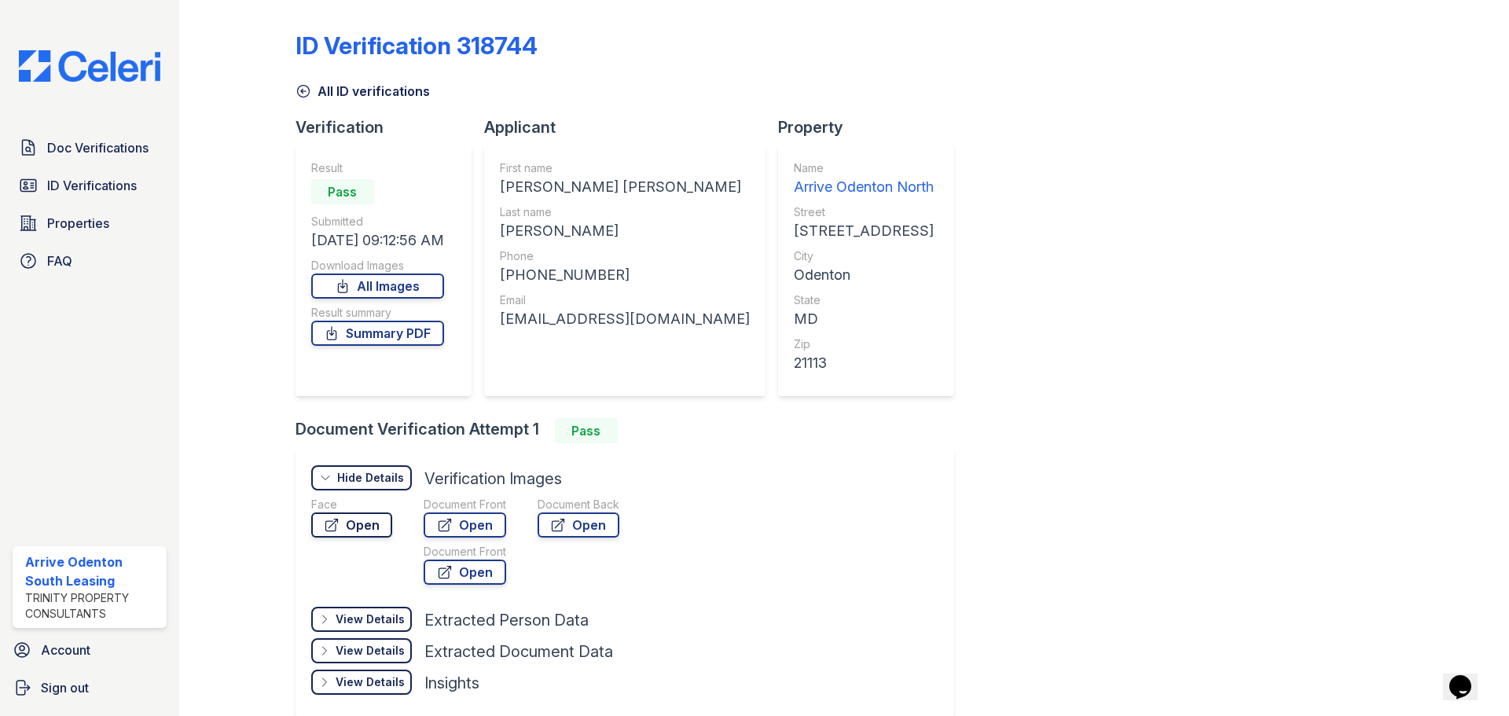
click at [365, 524] on link "Open" at bounding box center [351, 525] width 81 height 25
click at [462, 524] on link "Open" at bounding box center [465, 525] width 83 height 25
click at [83, 154] on span "Doc Verifications" at bounding box center [97, 147] width 101 height 19
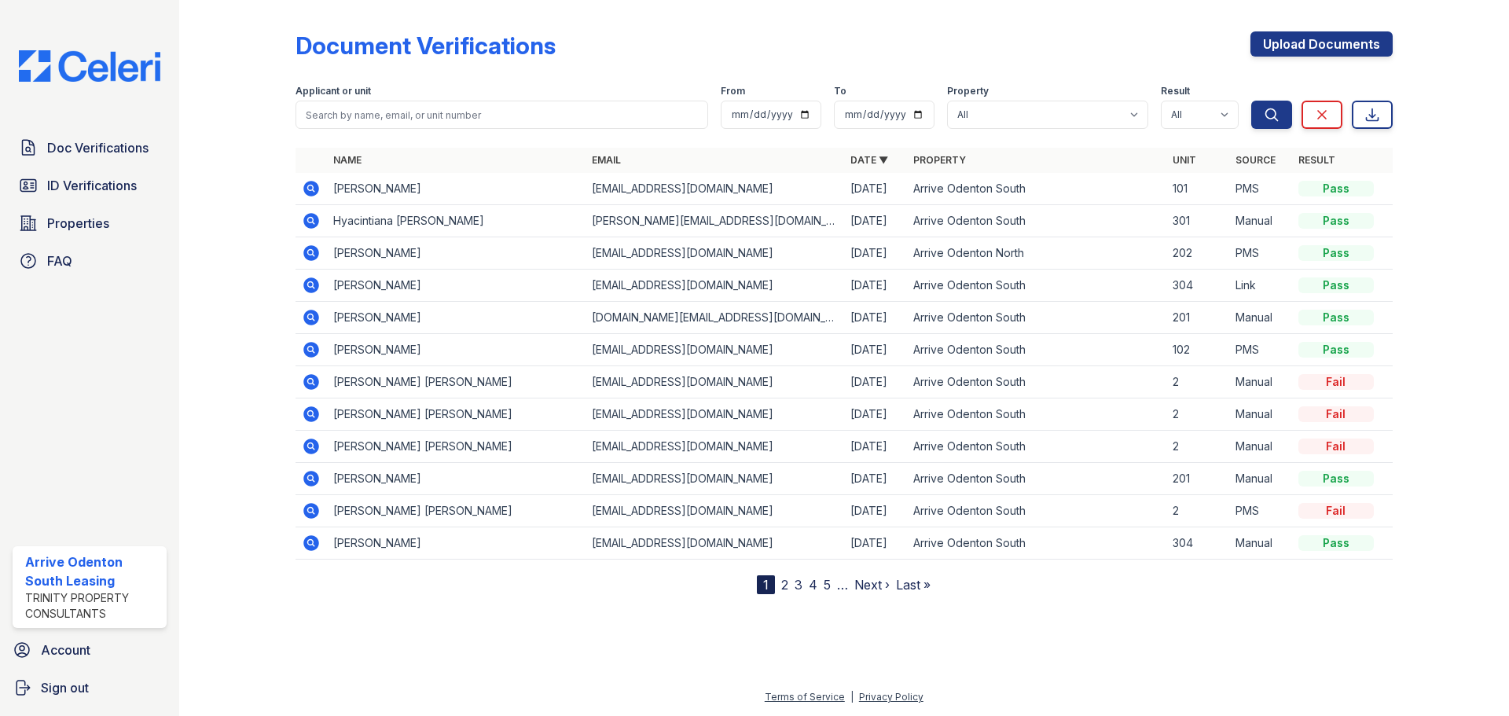
click at [782, 590] on link "2" at bounding box center [784, 585] width 7 height 16
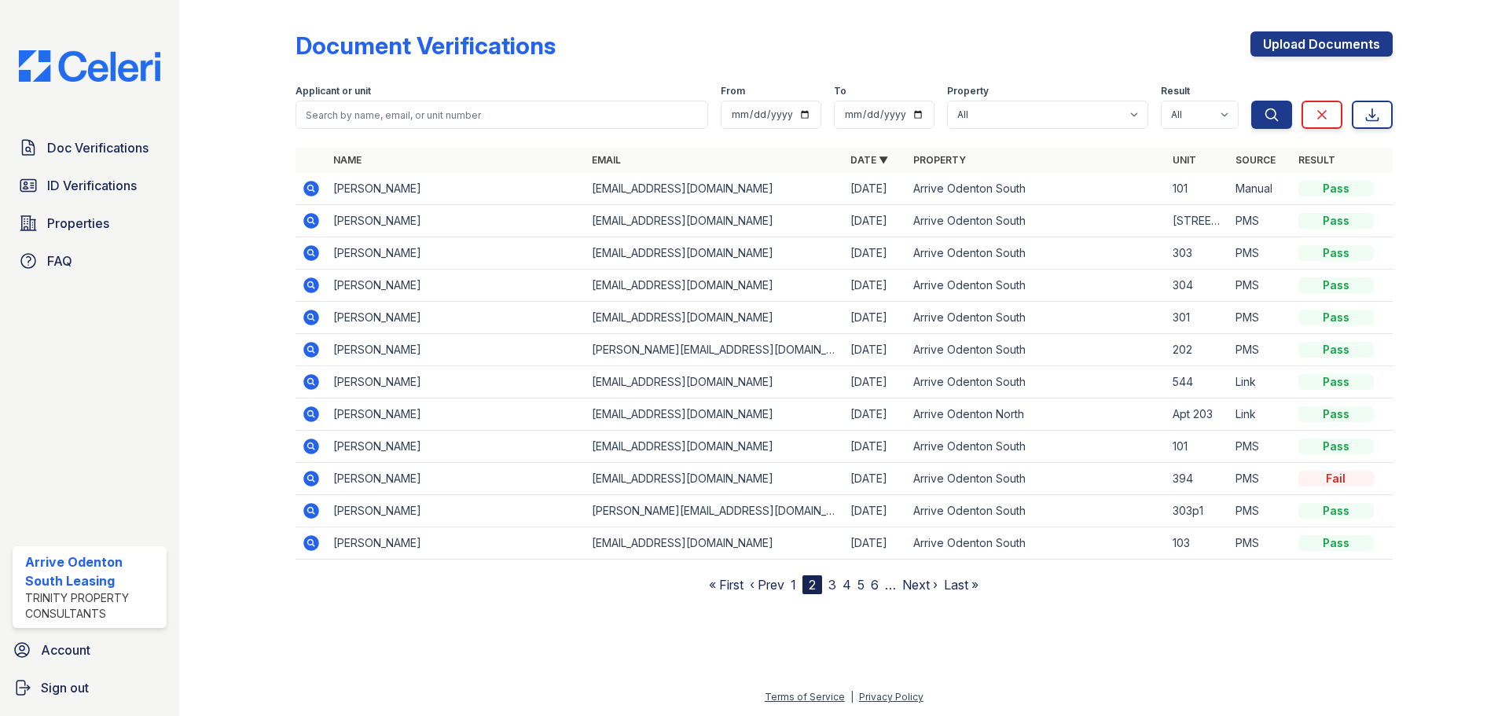
click at [792, 583] on link "1" at bounding box center [794, 585] width 6 height 16
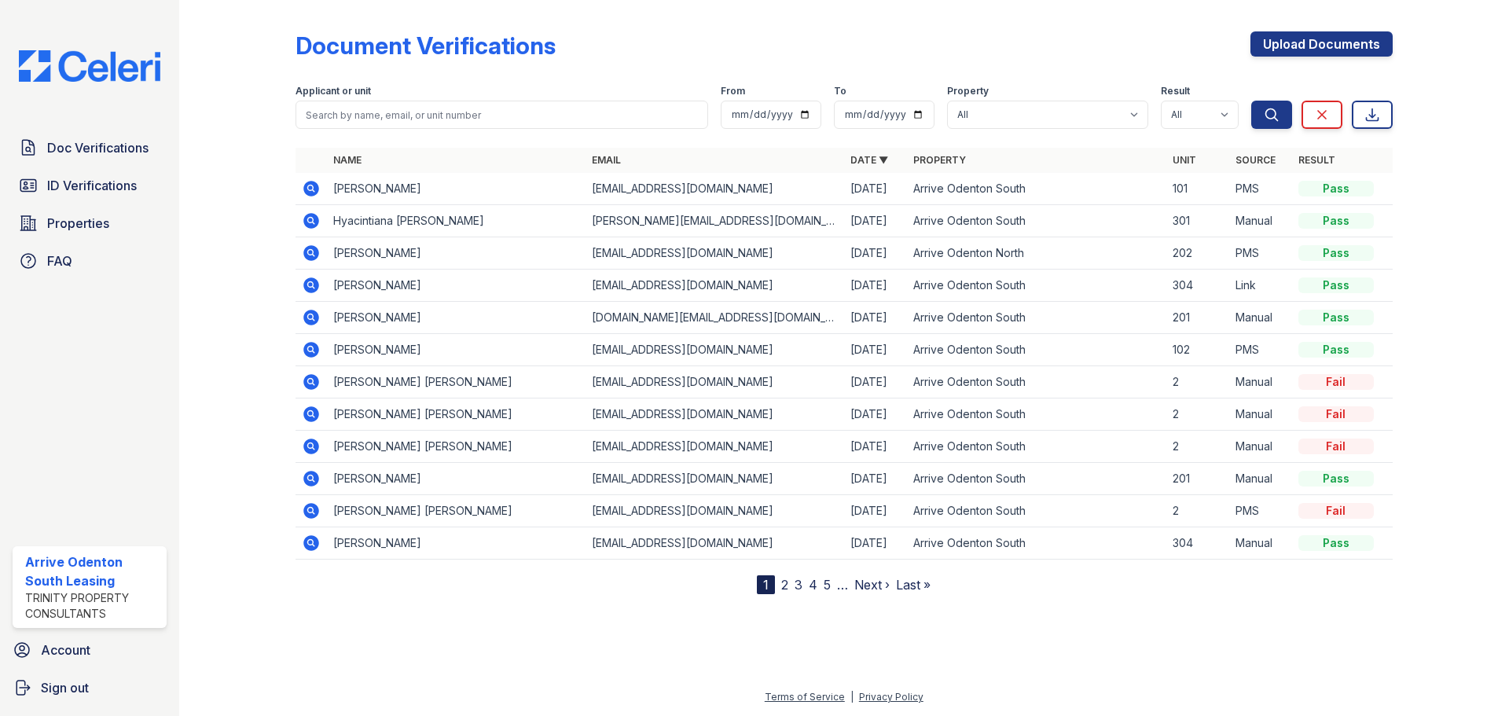
click at [313, 248] on icon at bounding box center [311, 253] width 16 height 16
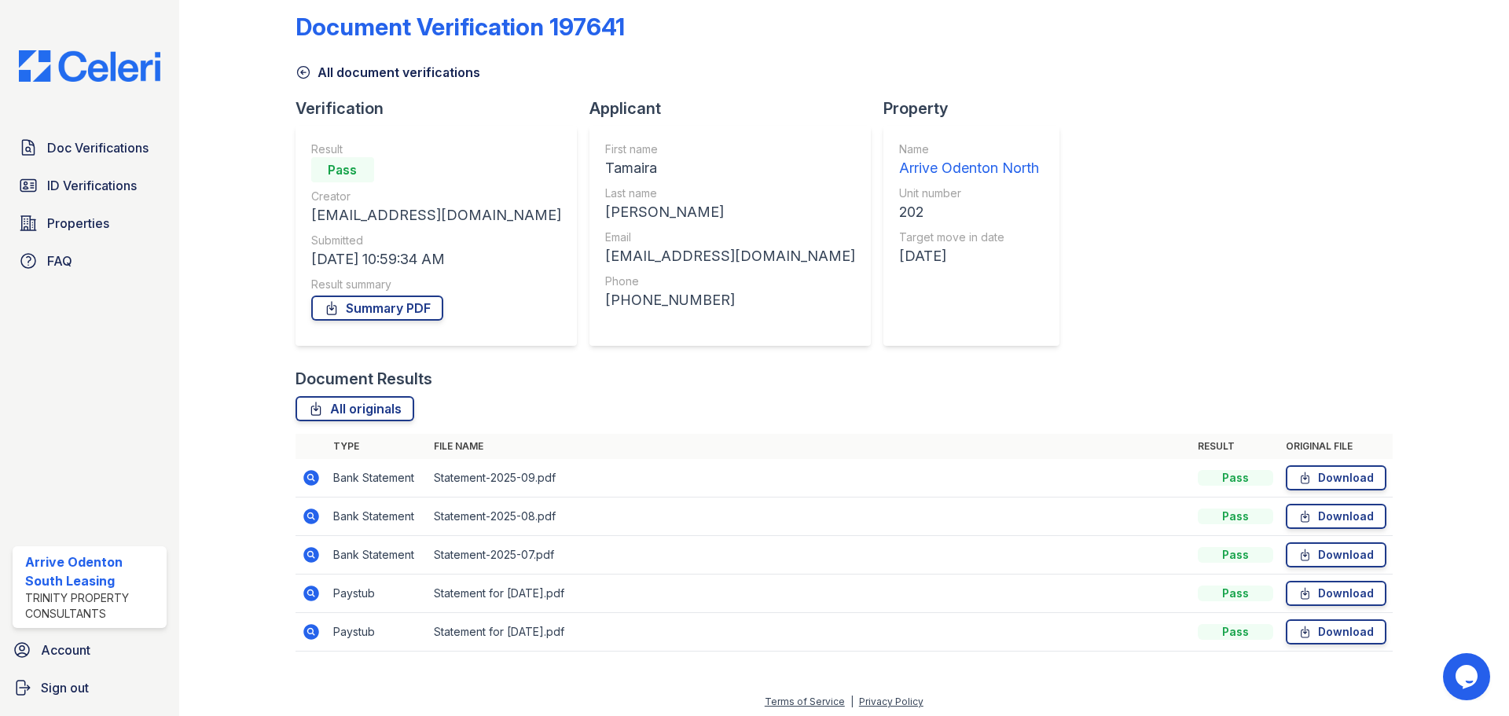
scroll to position [24, 0]
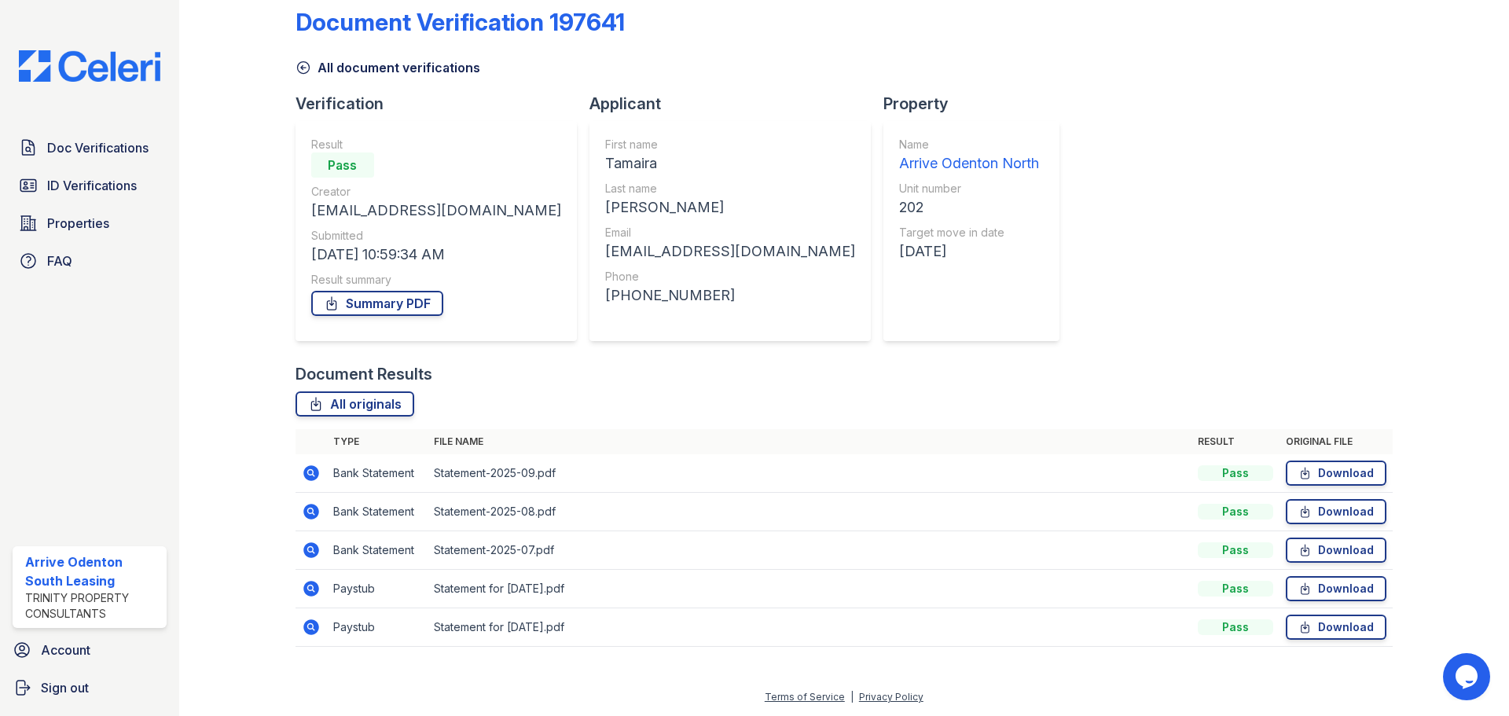
click at [312, 629] on icon at bounding box center [311, 627] width 19 height 19
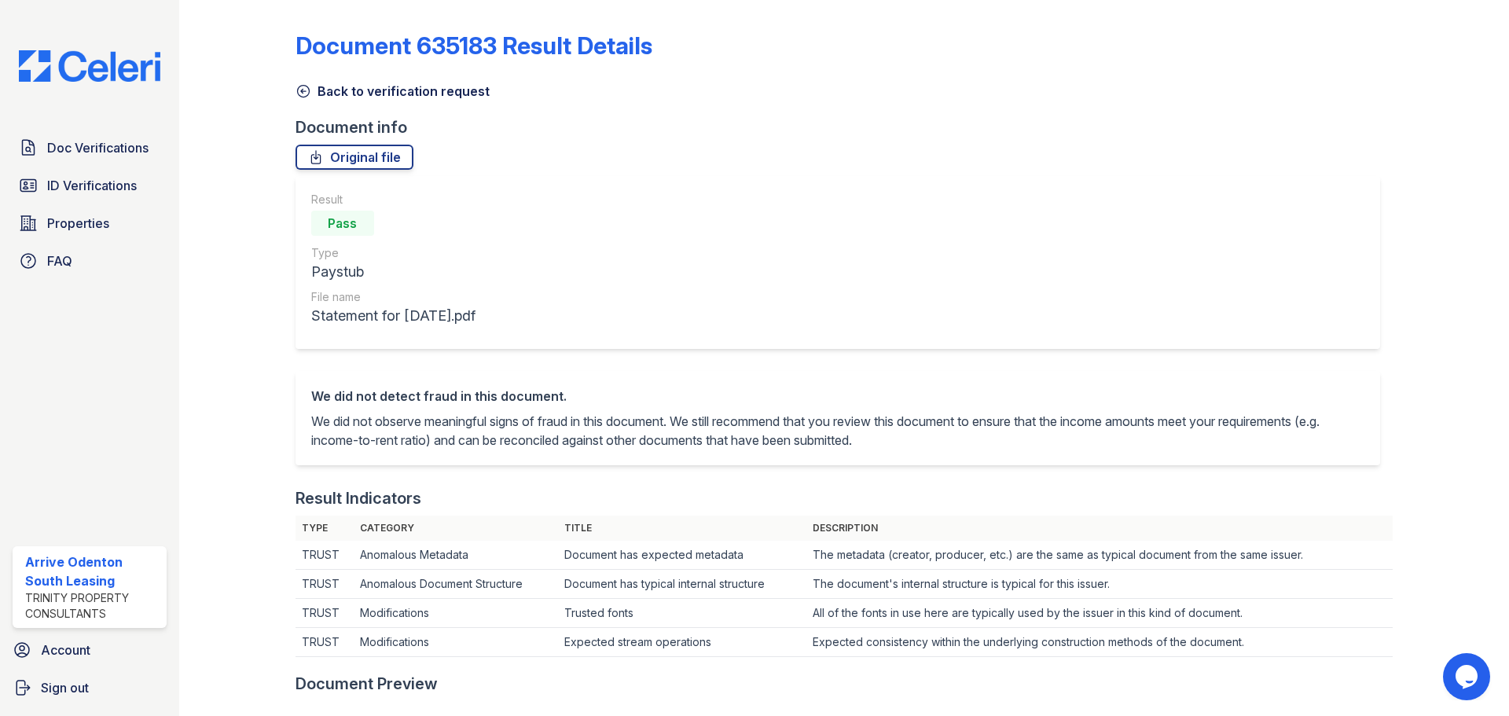
click at [307, 91] on icon at bounding box center [304, 91] width 16 height 16
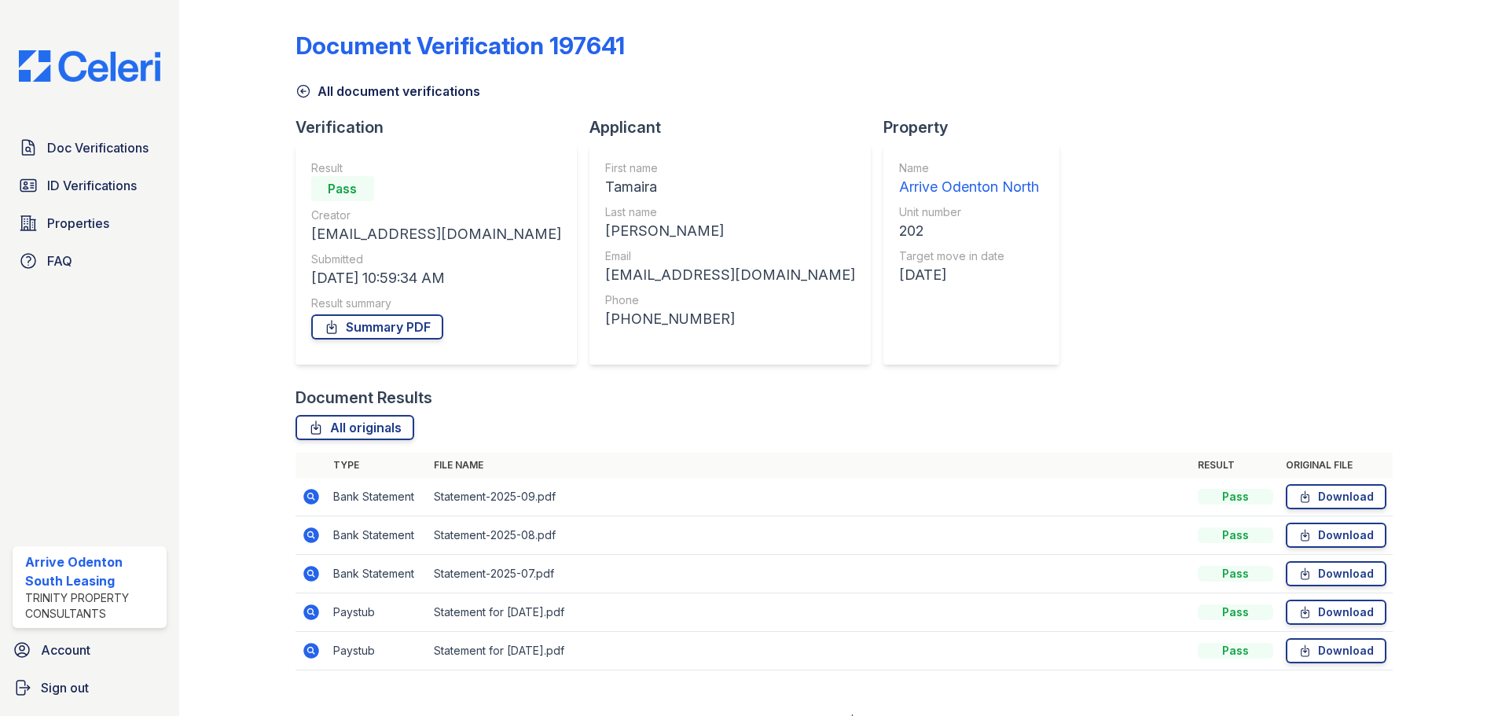
click at [308, 612] on icon at bounding box center [310, 611] width 4 height 4
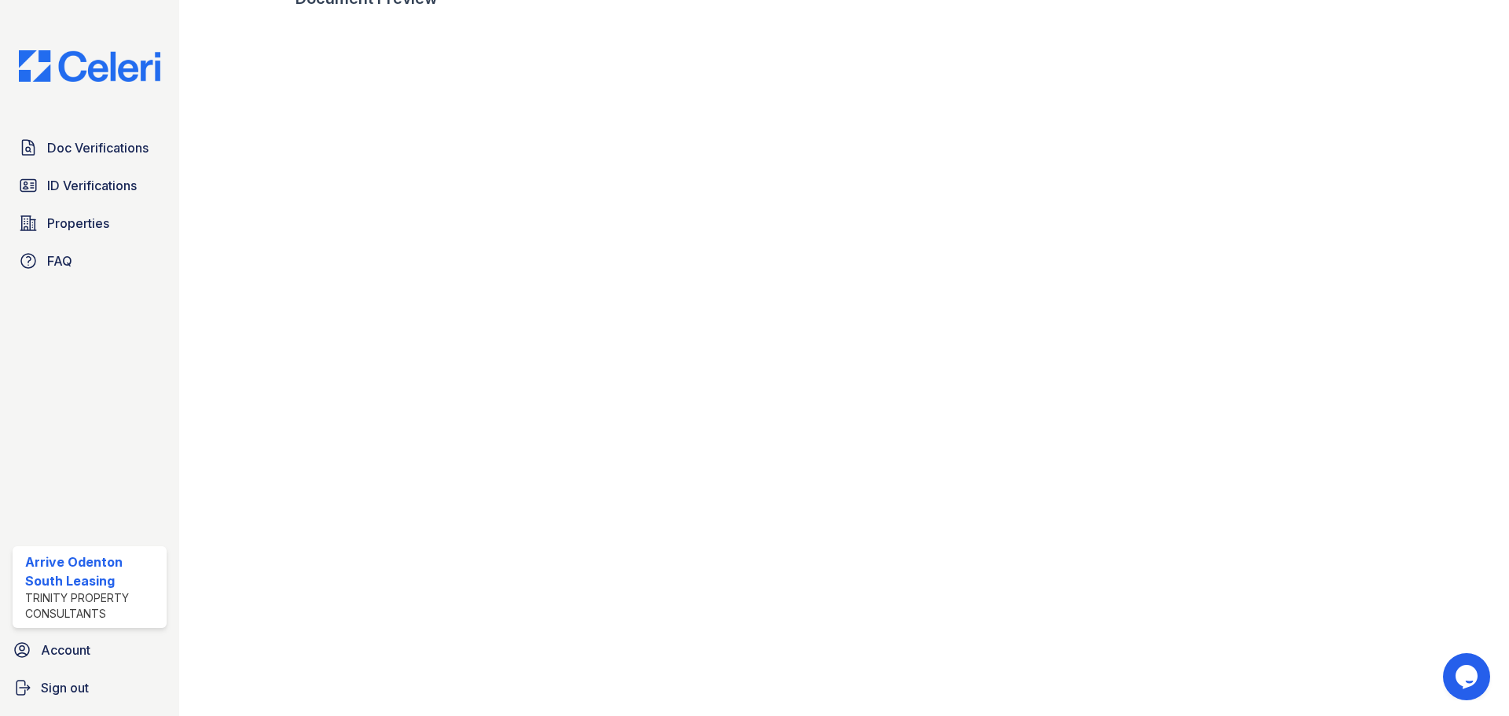
scroll to position [707, 0]
